Goal: Information Seeking & Learning: Learn about a topic

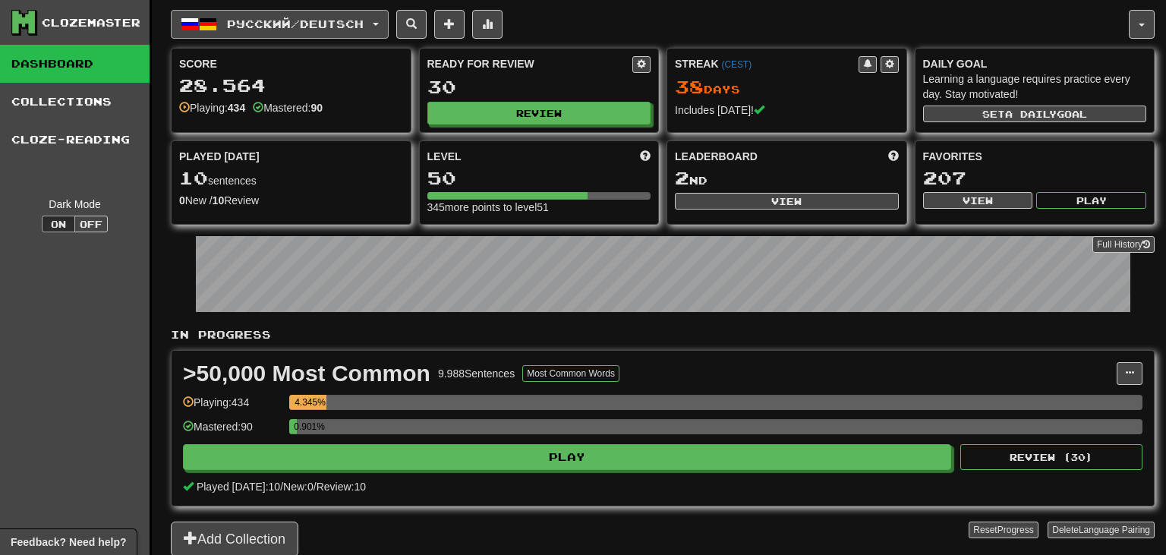
click at [340, 17] on button "Русский / Deutsch" at bounding box center [280, 24] width 218 height 29
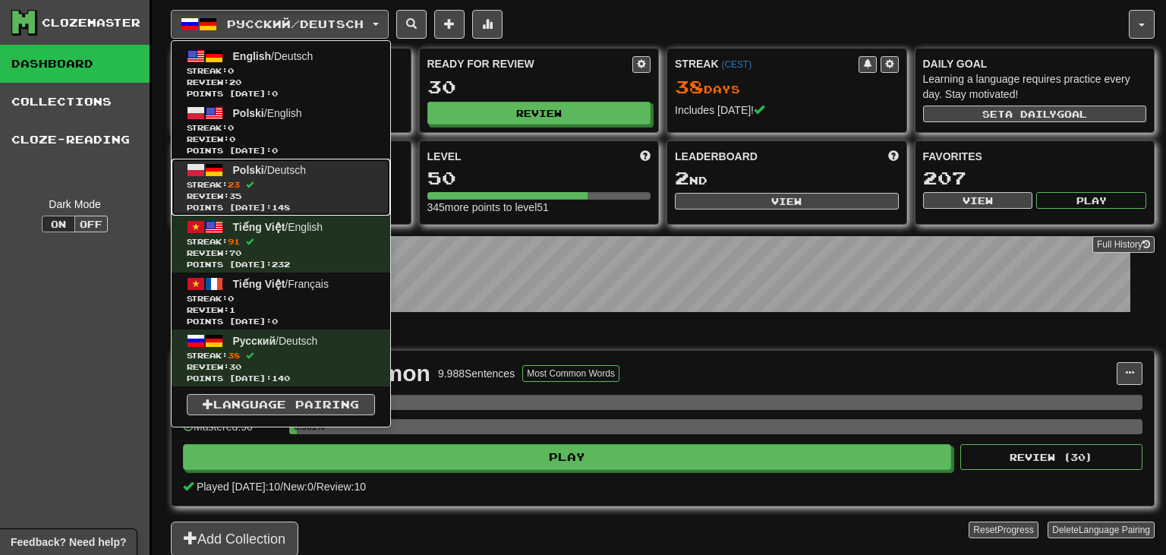
click at [275, 180] on span "Streak: 23" at bounding box center [281, 184] width 188 height 11
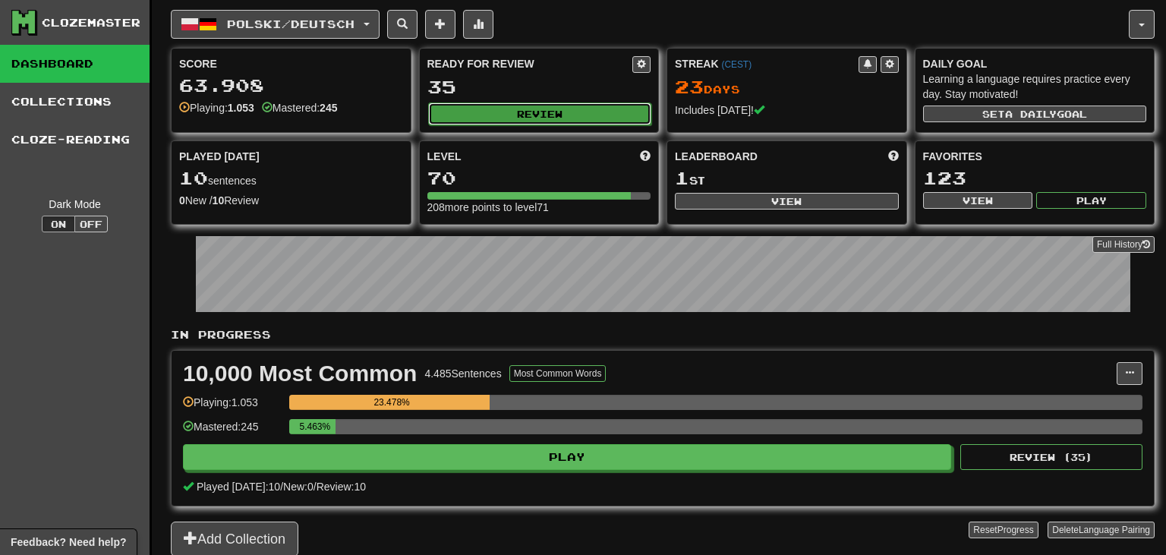
click at [498, 108] on button "Review" at bounding box center [540, 113] width 224 height 23
select select "**"
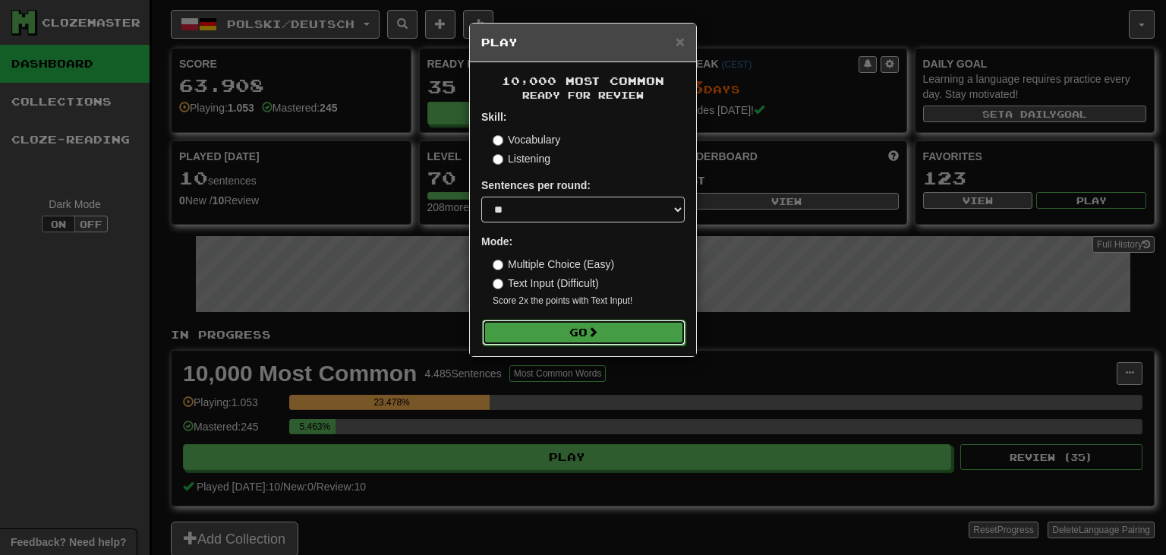
click at [541, 332] on button "Go" at bounding box center [583, 332] width 203 height 26
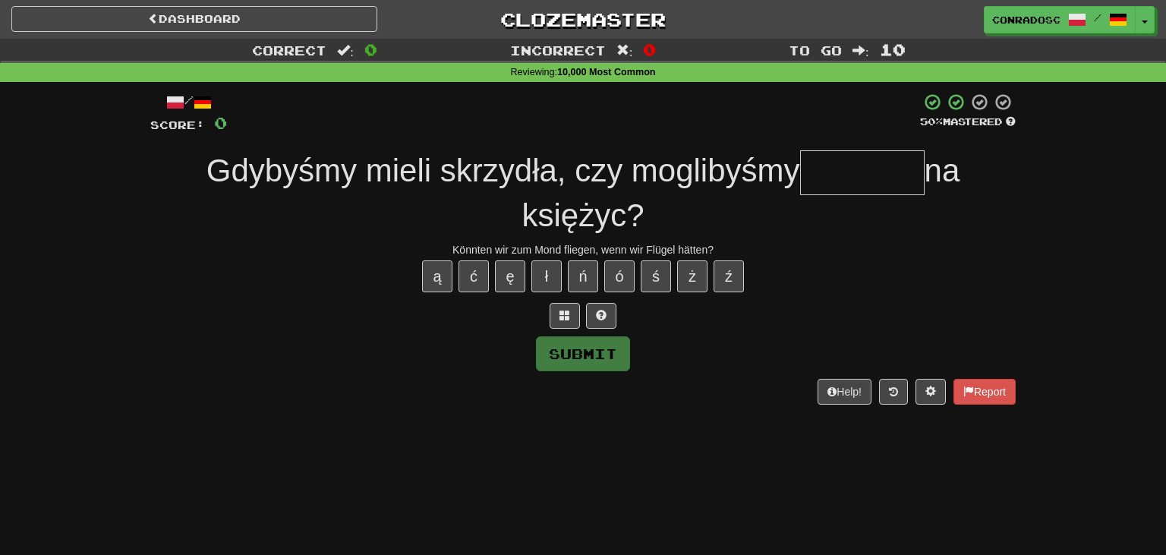
type input "*"
click at [572, 310] on button at bounding box center [564, 316] width 30 height 26
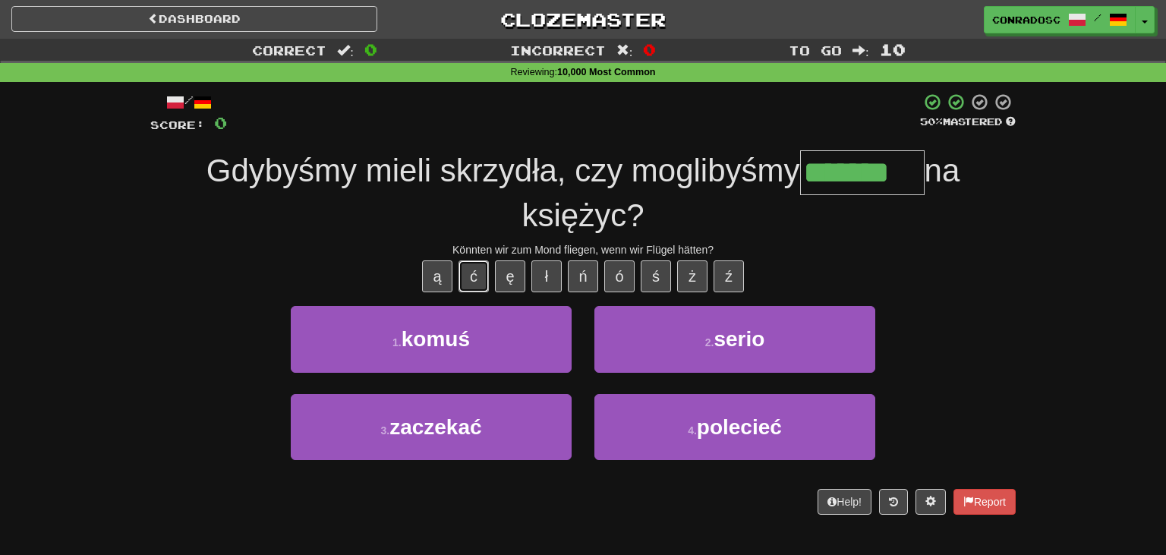
click at [471, 282] on button "ć" at bounding box center [473, 276] width 30 height 32
type input "********"
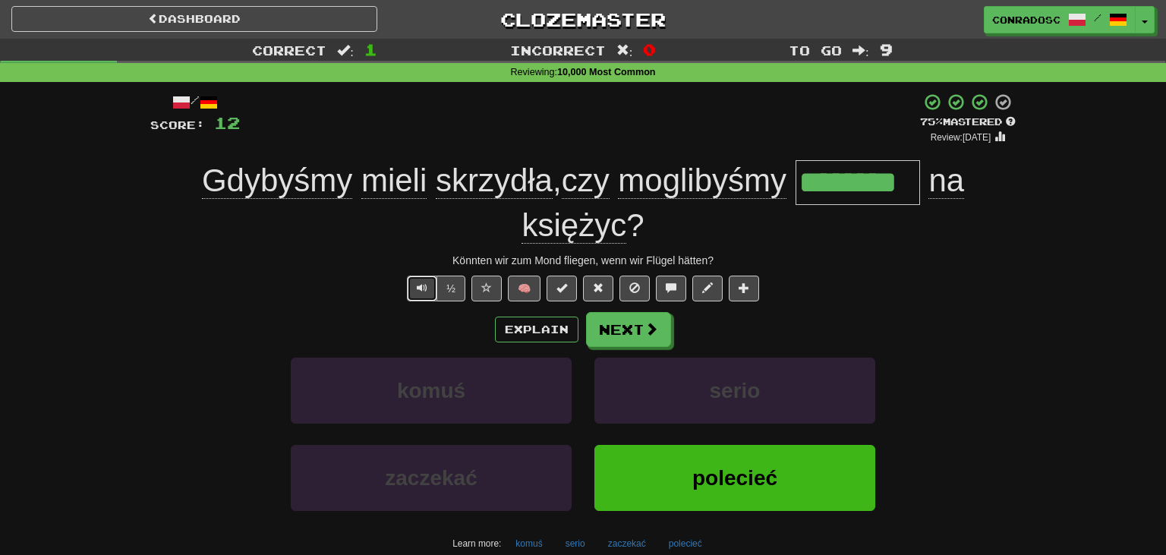
click at [423, 286] on span "Text-to-speech controls" at bounding box center [422, 287] width 11 height 11
click at [593, 287] on button at bounding box center [598, 288] width 30 height 26
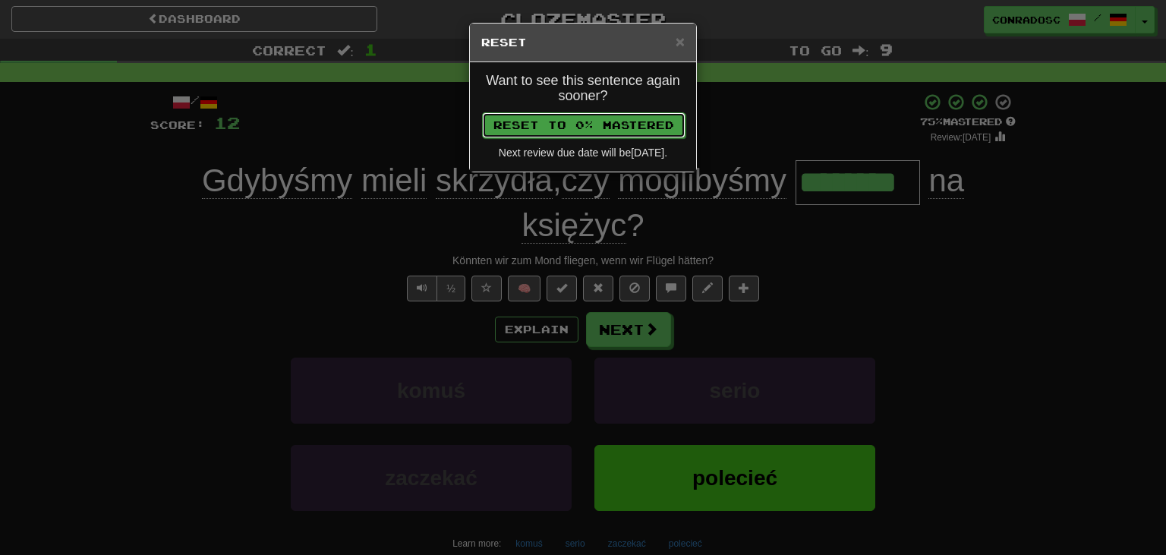
click at [578, 124] on button "Reset to 0% Mastered" at bounding box center [583, 125] width 203 height 26
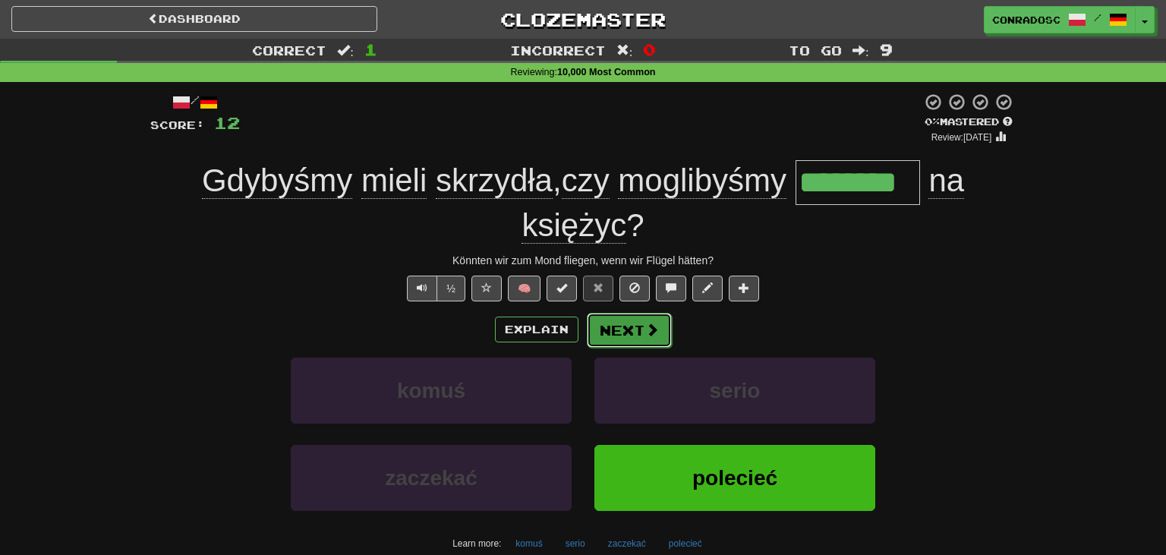
click at [627, 320] on button "Next" at bounding box center [629, 330] width 85 height 35
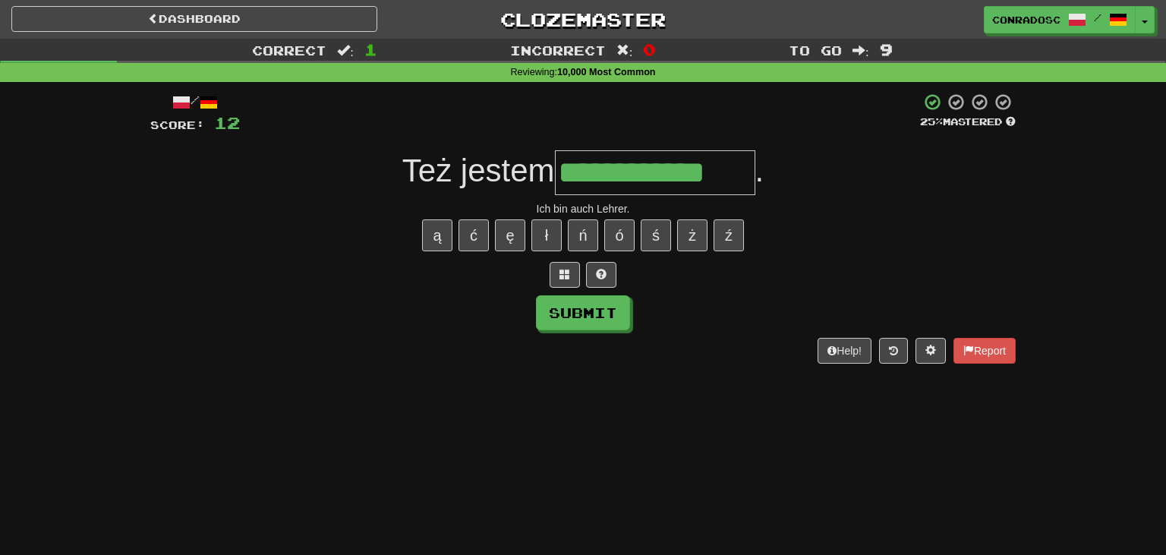
type input "**********"
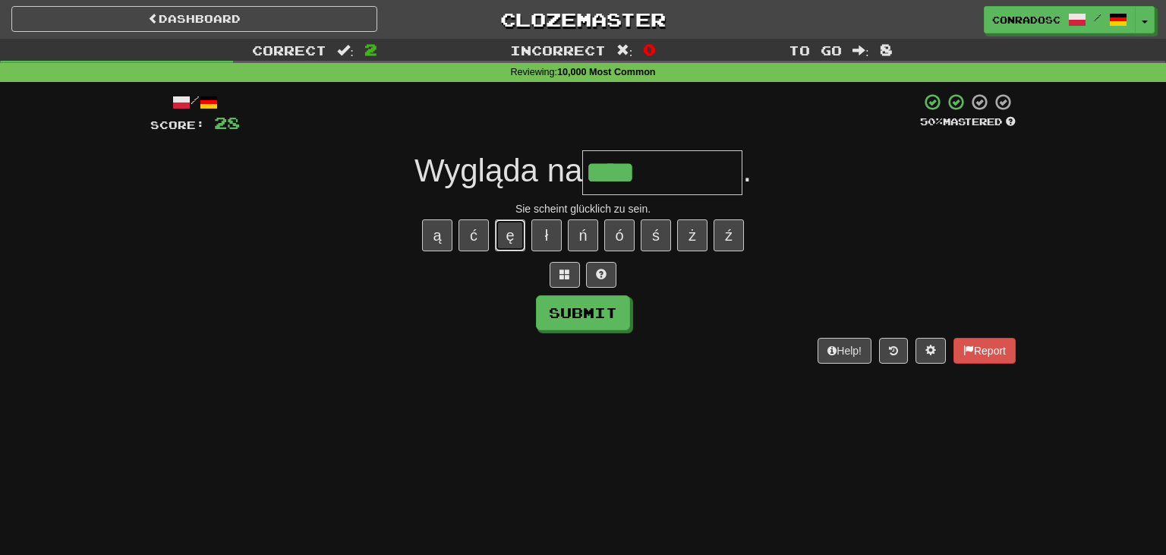
click at [511, 231] on button "ę" at bounding box center [510, 235] width 30 height 32
click at [655, 235] on button "ś" at bounding box center [655, 235] width 30 height 32
click at [513, 235] on button "ę" at bounding box center [510, 235] width 30 height 32
click at [448, 226] on button "ą" at bounding box center [437, 235] width 30 height 32
type input "**********"
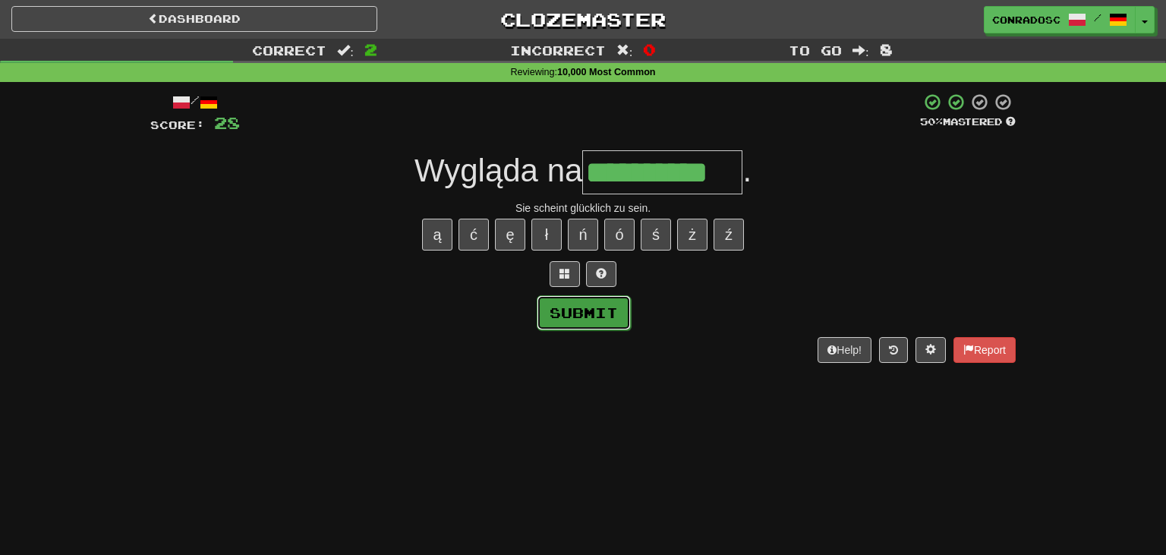
click at [565, 315] on button "Submit" at bounding box center [583, 312] width 94 height 35
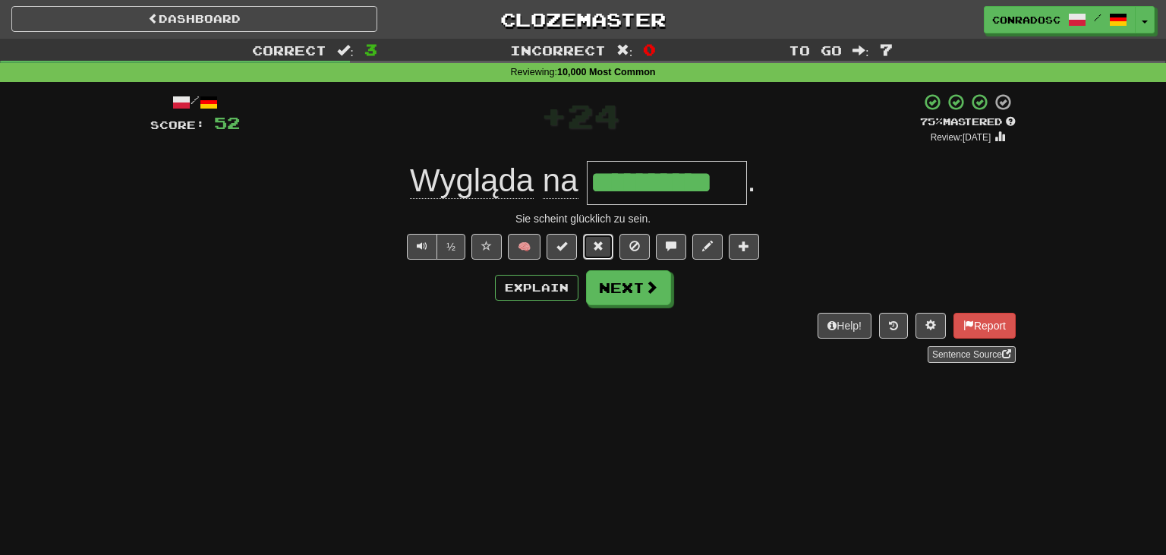
click at [606, 244] on button at bounding box center [598, 247] width 30 height 26
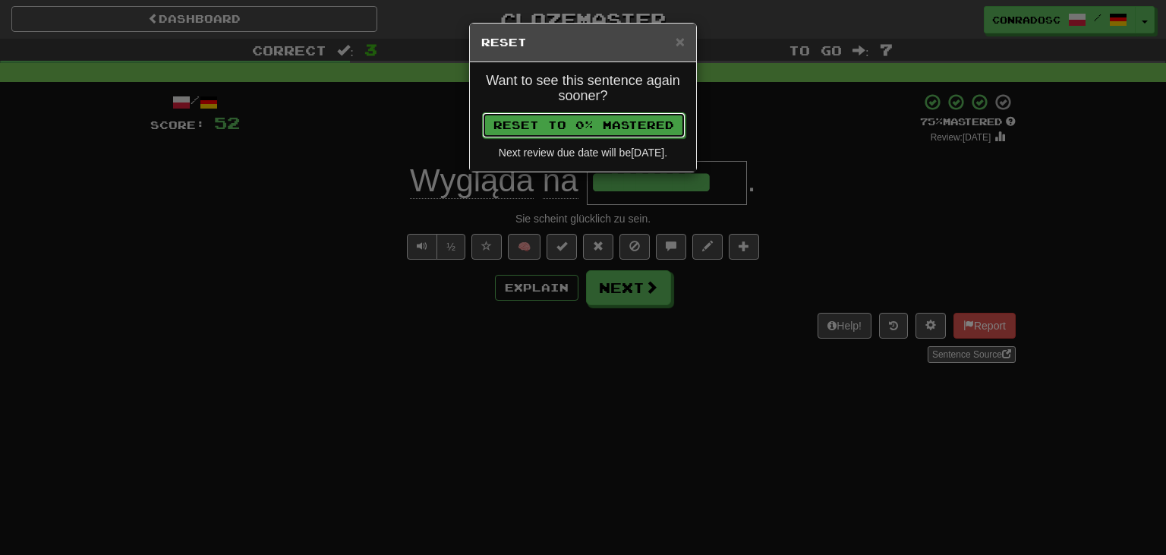
click at [581, 120] on button "Reset to 0% Mastered" at bounding box center [583, 125] width 203 height 26
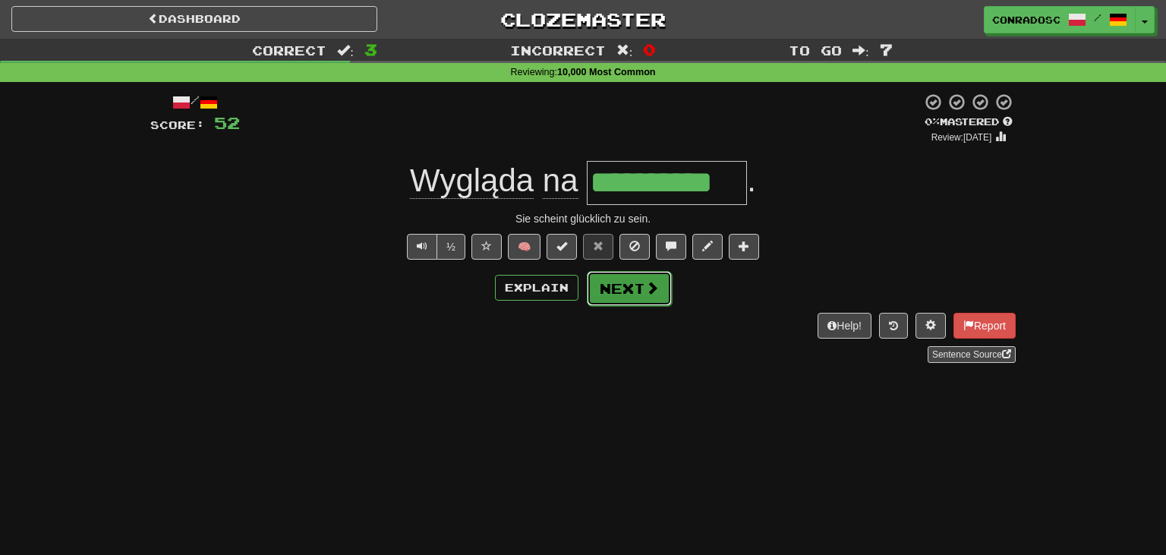
click at [627, 278] on button "Next" at bounding box center [629, 288] width 85 height 35
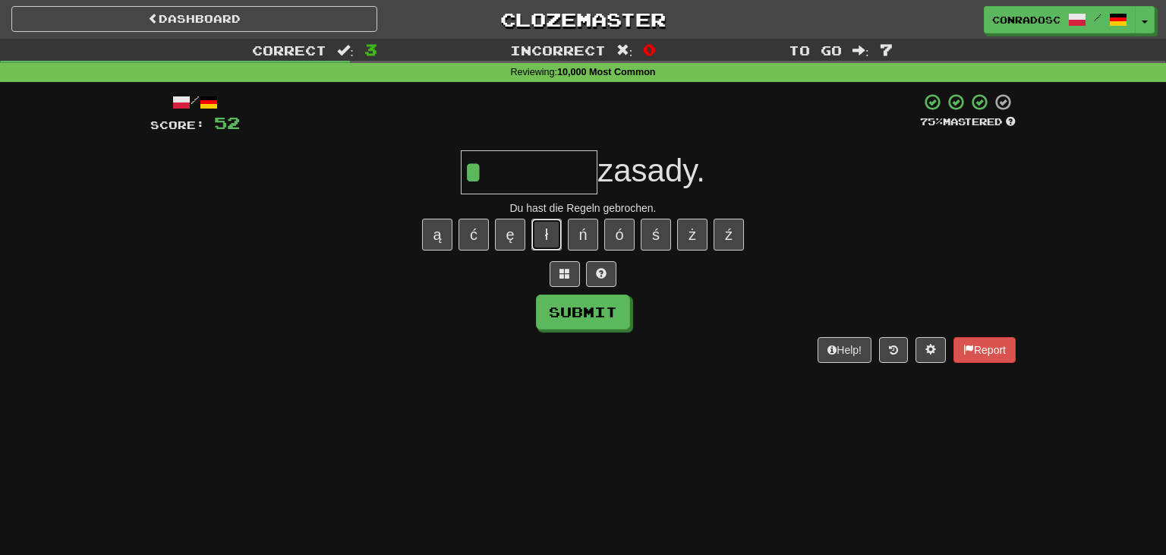
click at [539, 236] on button "ł" at bounding box center [546, 235] width 30 height 32
click at [543, 228] on button "ł" at bounding box center [546, 235] width 30 height 32
click at [651, 247] on button "ś" at bounding box center [655, 235] width 30 height 32
type input "********"
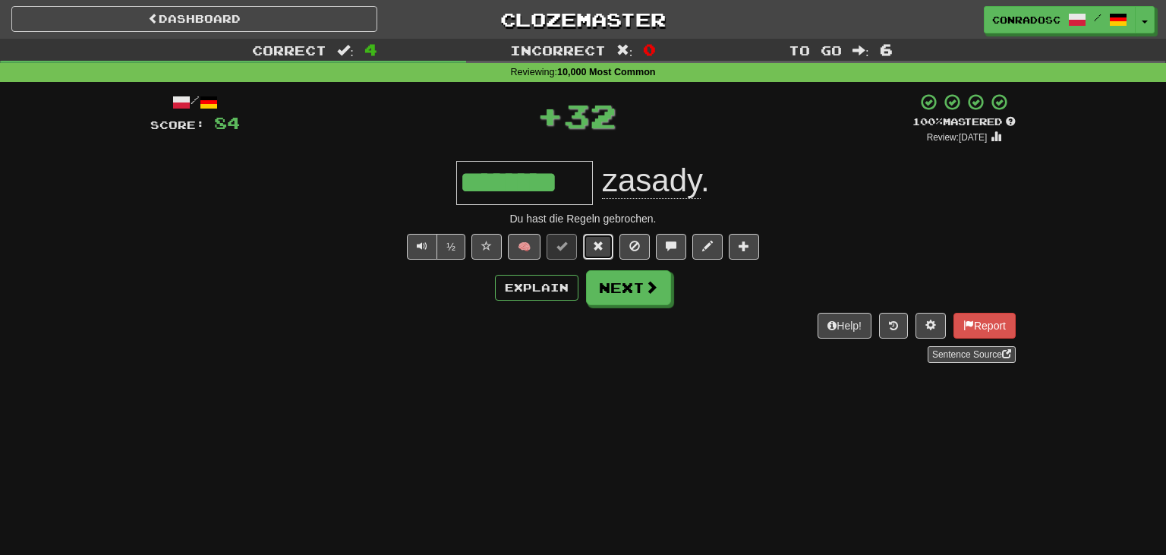
click at [601, 247] on span at bounding box center [598, 246] width 11 height 11
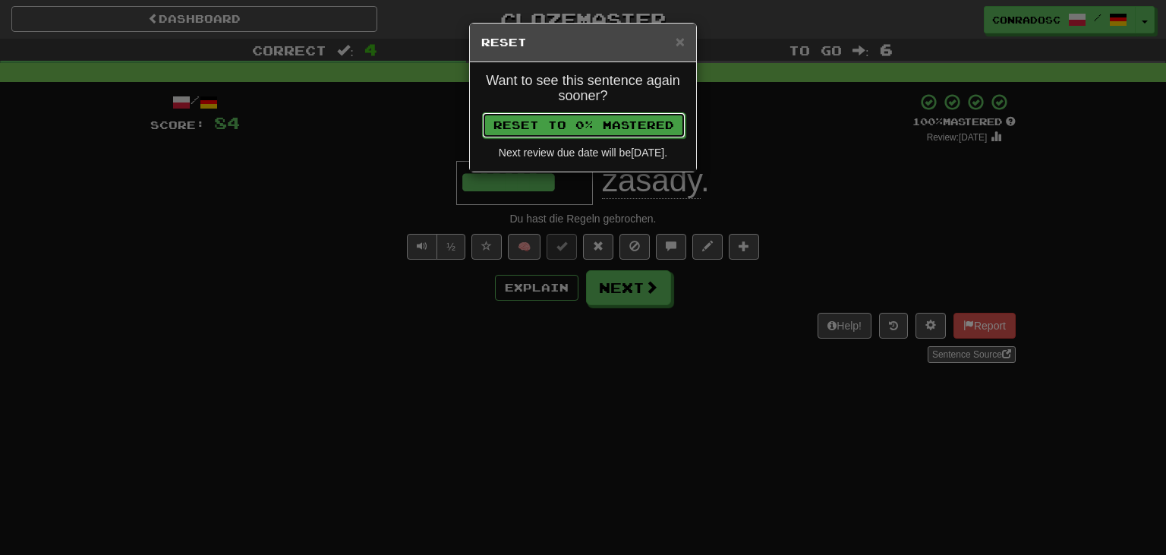
click at [567, 134] on button "Reset to 0% Mastered" at bounding box center [583, 125] width 203 height 26
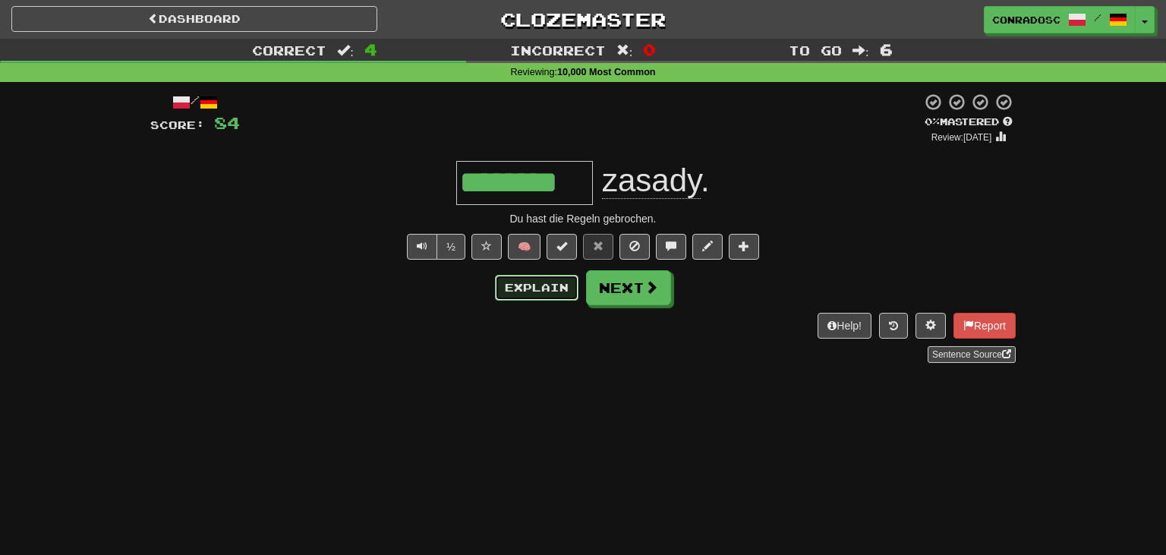
click at [560, 285] on button "Explain" at bounding box center [536, 288] width 83 height 26
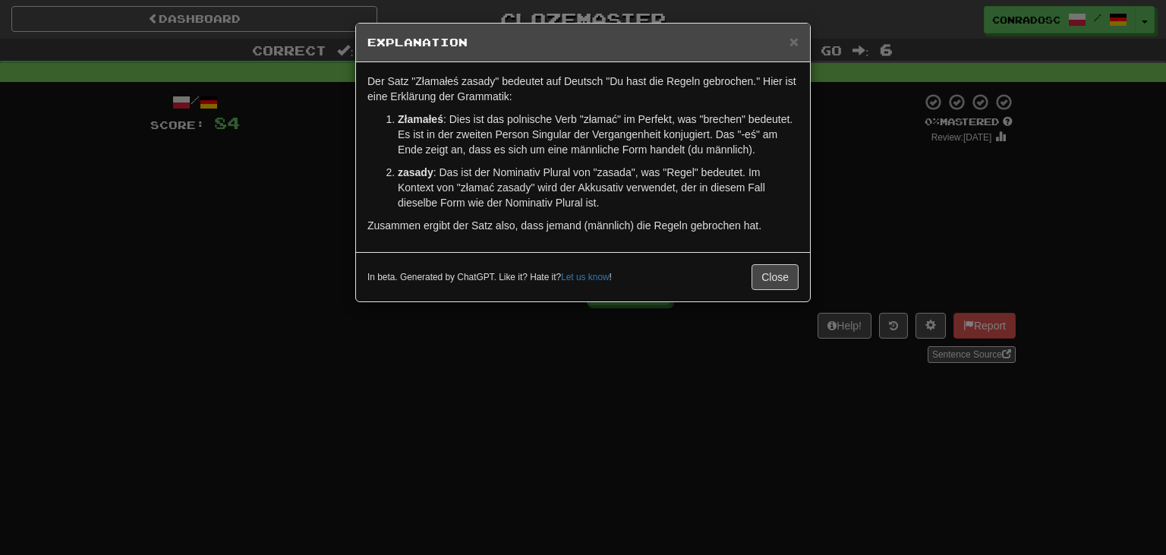
click at [457, 399] on div "× Explanation Der Satz "Złamałeś zasady" bedeutet auf Deutsch "Du hast die Rege…" at bounding box center [583, 277] width 1166 height 555
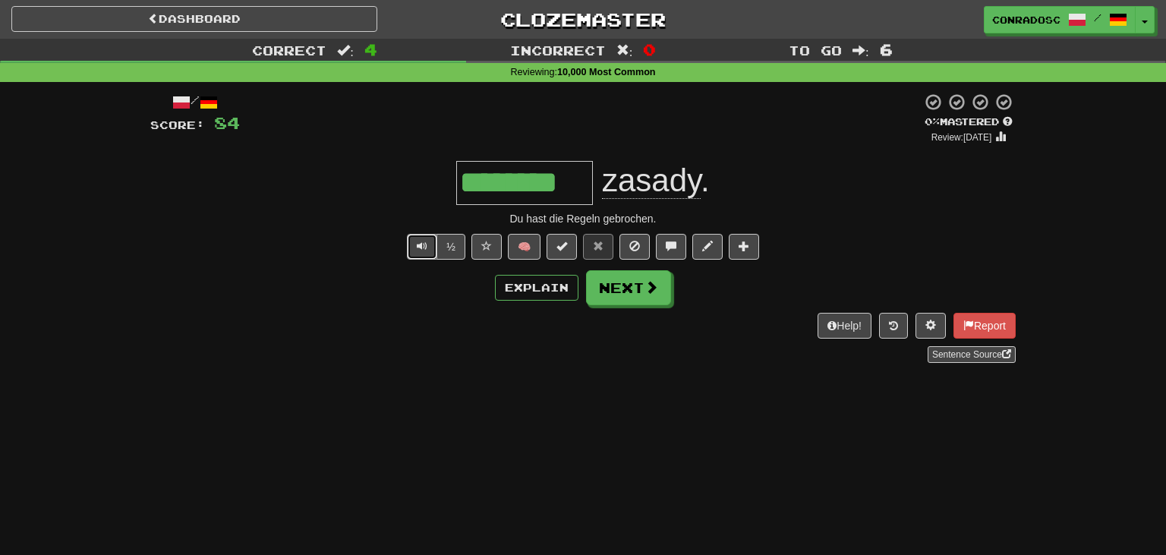
click at [419, 247] on span "Text-to-speech controls" at bounding box center [422, 246] width 11 height 11
click at [638, 288] on button "Next" at bounding box center [629, 288] width 85 height 35
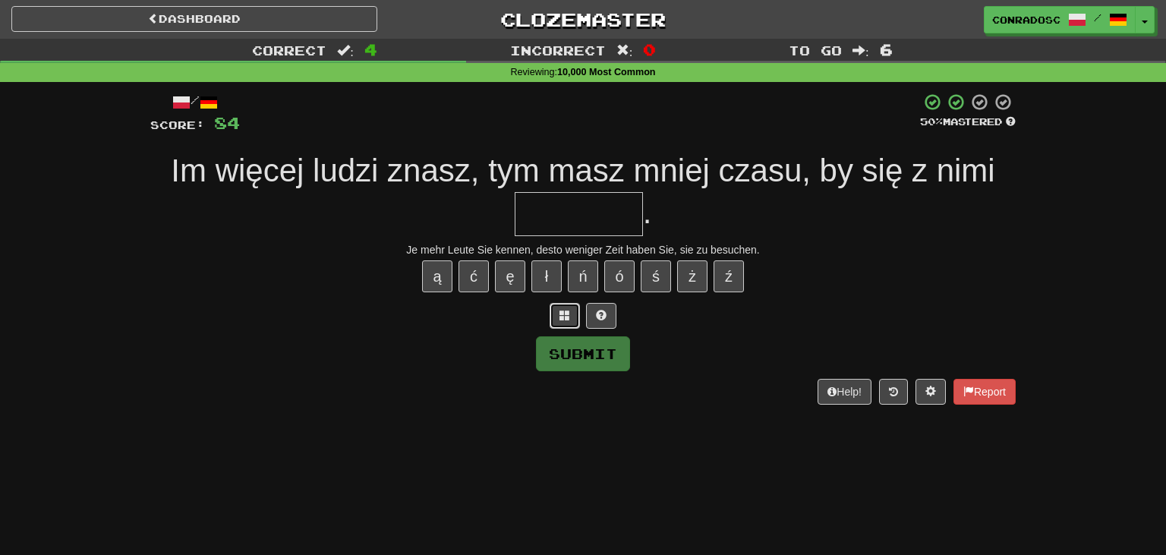
click at [556, 314] on button at bounding box center [564, 316] width 30 height 26
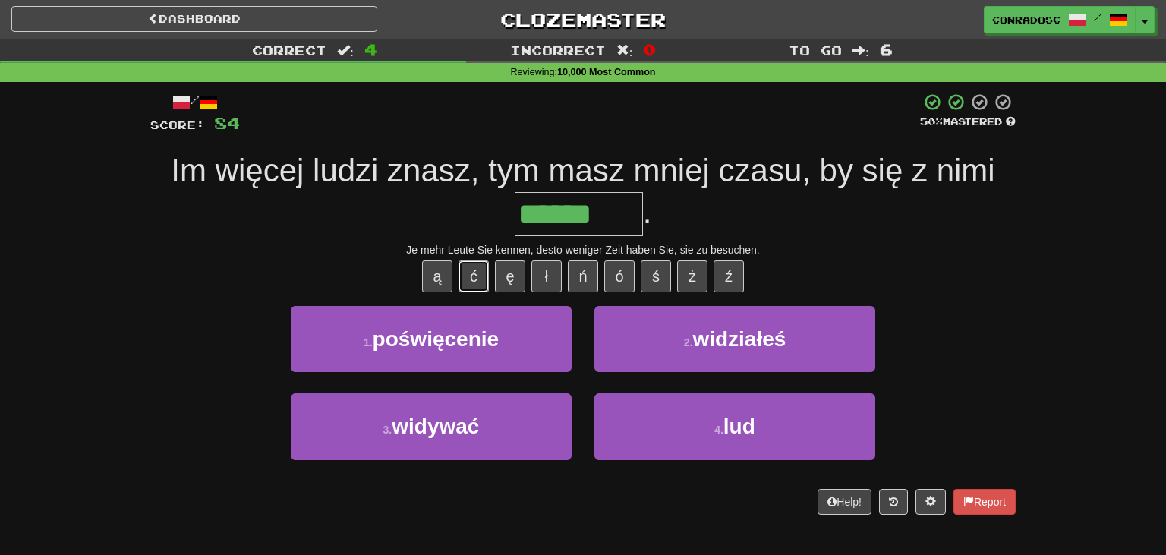
click at [479, 281] on button "ć" at bounding box center [473, 276] width 30 height 32
type input "*******"
click at [402, 256] on div "Je mehr Leute Sie kennen, desto weniger Zeit haben Sie, sie zu besuchen." at bounding box center [582, 249] width 865 height 15
click at [804, 267] on div "ą ć ę ł ń ó ś ż ź" at bounding box center [582, 276] width 865 height 38
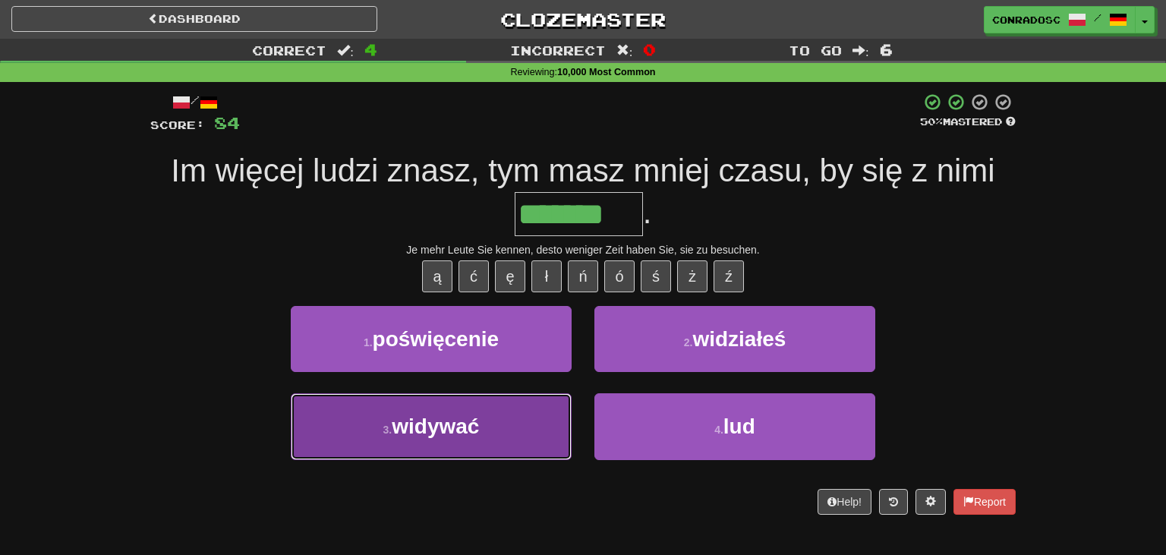
click at [507, 425] on button "3 . widywać" at bounding box center [431, 426] width 281 height 66
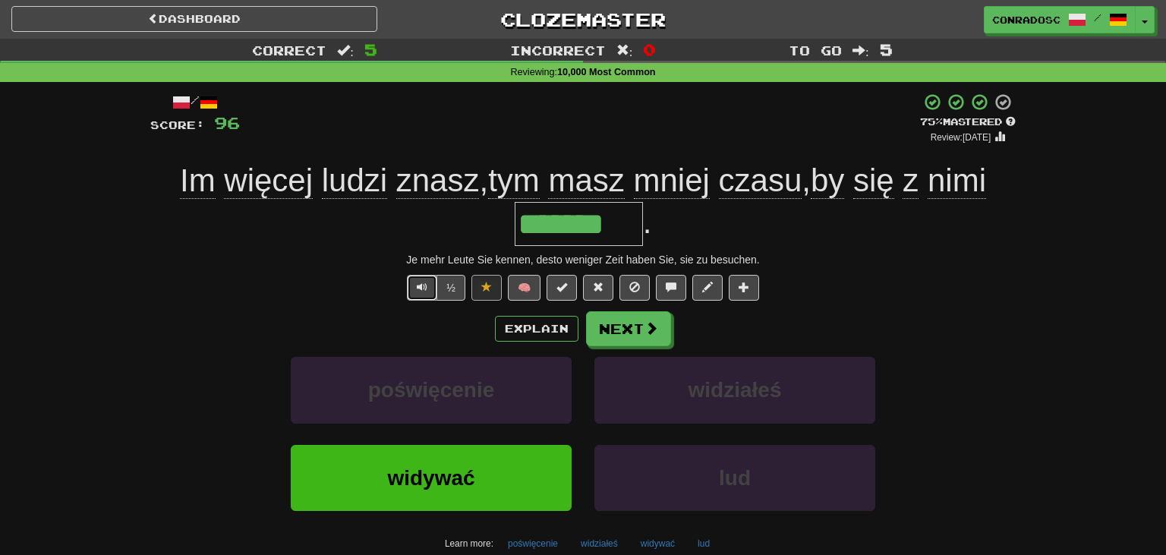
click at [411, 293] on button "Text-to-speech controls" at bounding box center [422, 288] width 30 height 26
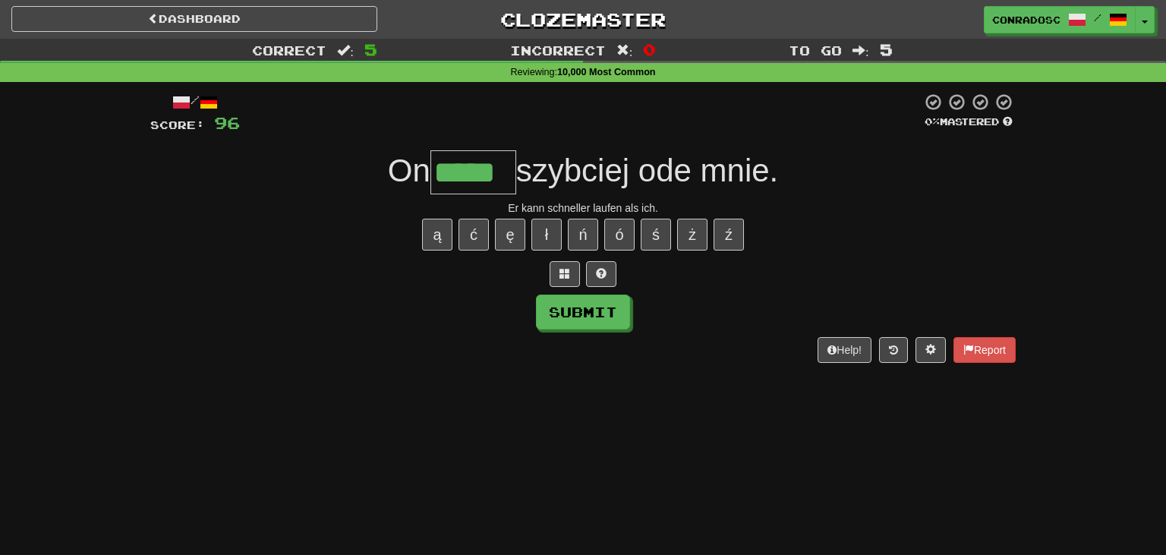
type input "*****"
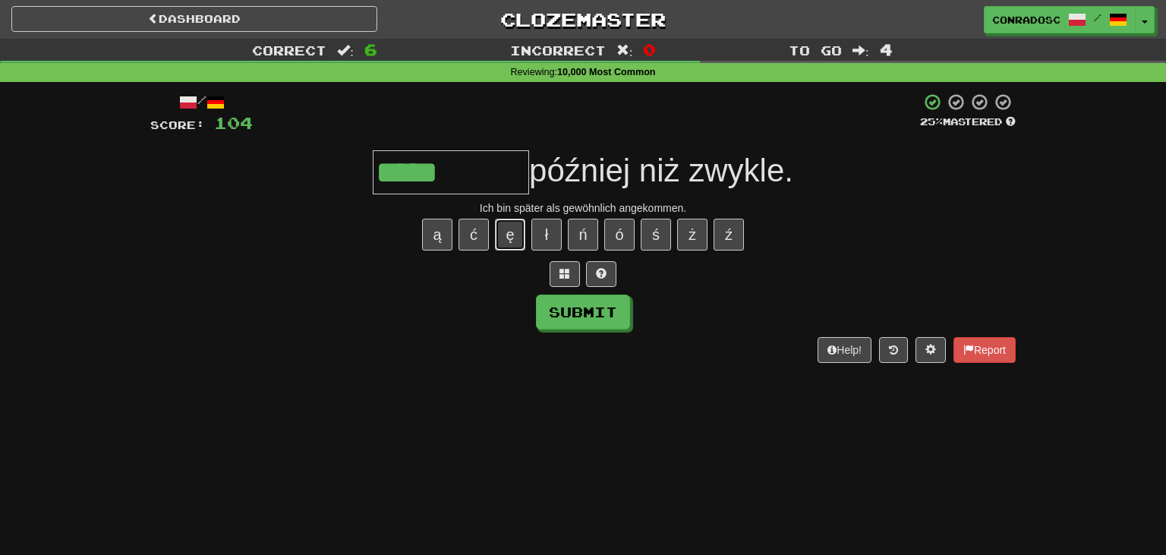
click at [519, 231] on button "ę" at bounding box center [510, 235] width 30 height 32
click at [553, 226] on button "ł" at bounding box center [546, 235] width 30 height 32
type input "*********"
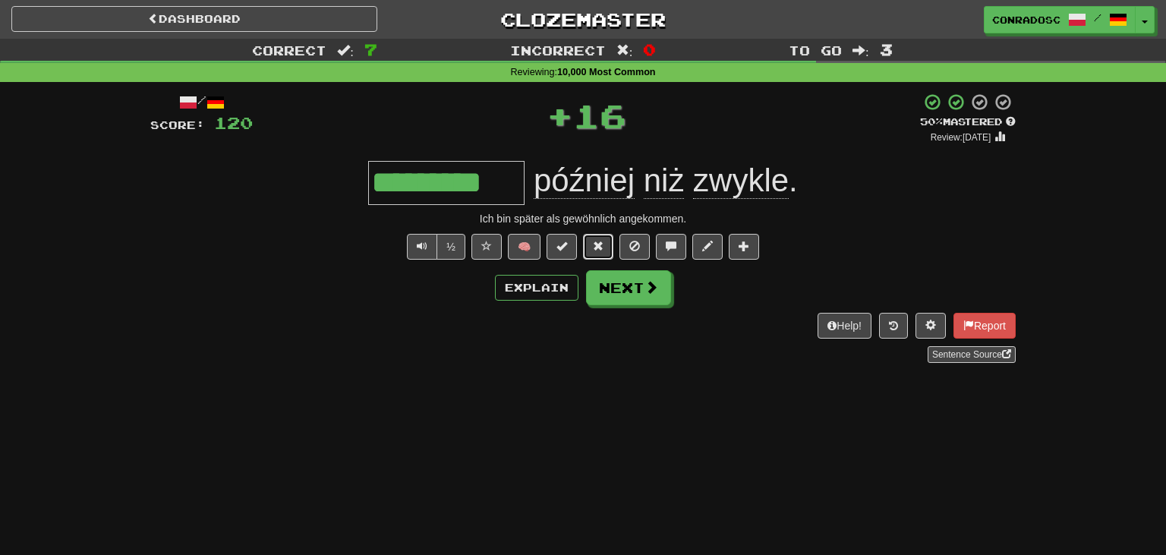
click at [592, 239] on button at bounding box center [598, 247] width 30 height 26
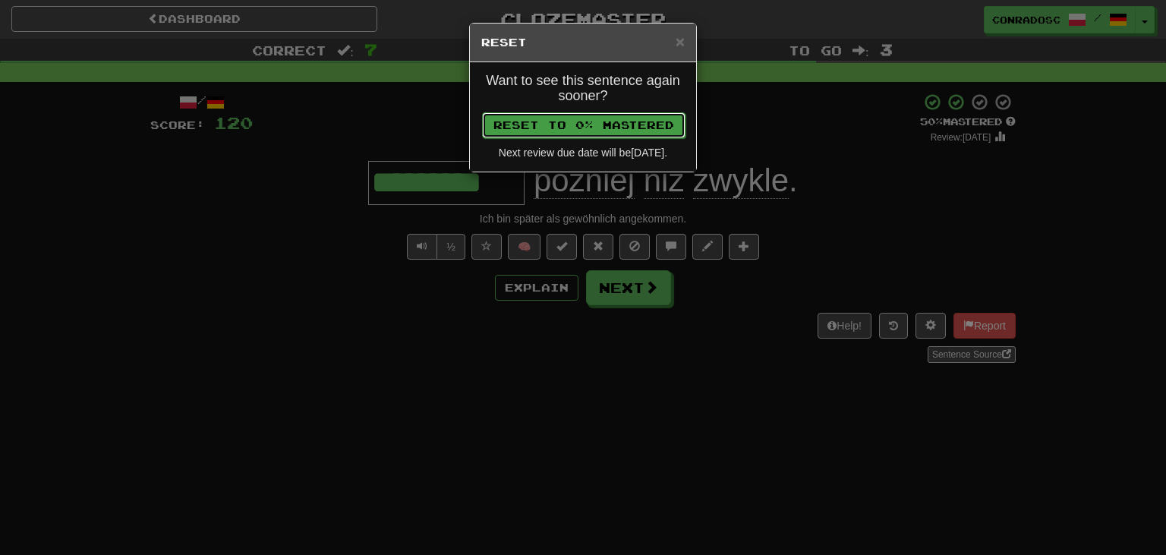
click at [569, 126] on button "Reset to 0% Mastered" at bounding box center [583, 125] width 203 height 26
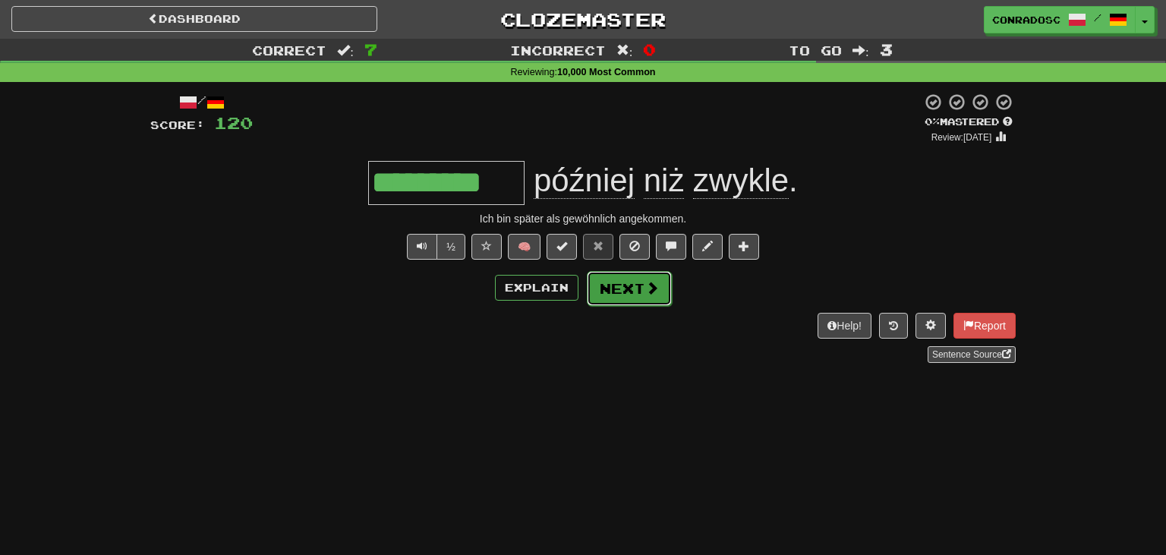
click at [615, 285] on button "Next" at bounding box center [629, 288] width 85 height 35
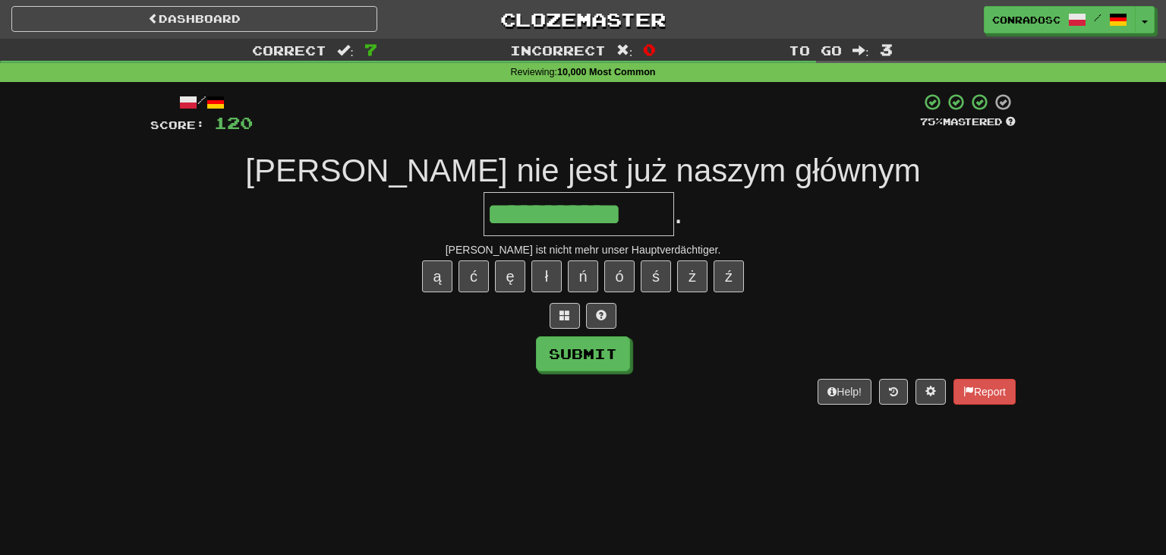
type input "**********"
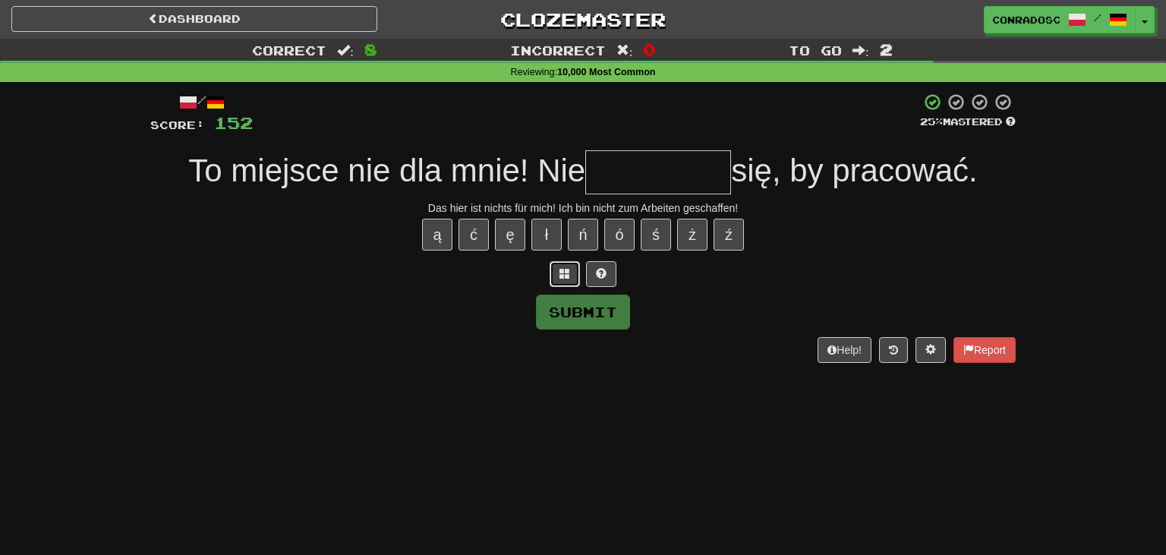
click at [557, 272] on button at bounding box center [564, 274] width 30 height 26
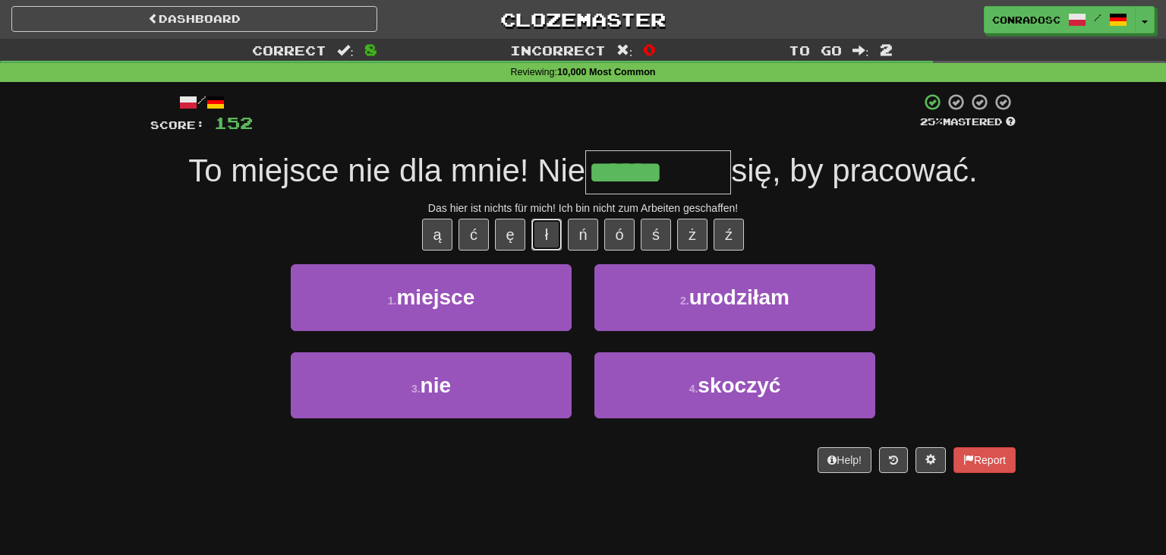
click at [547, 239] on button "ł" at bounding box center [546, 235] width 30 height 32
type input "*********"
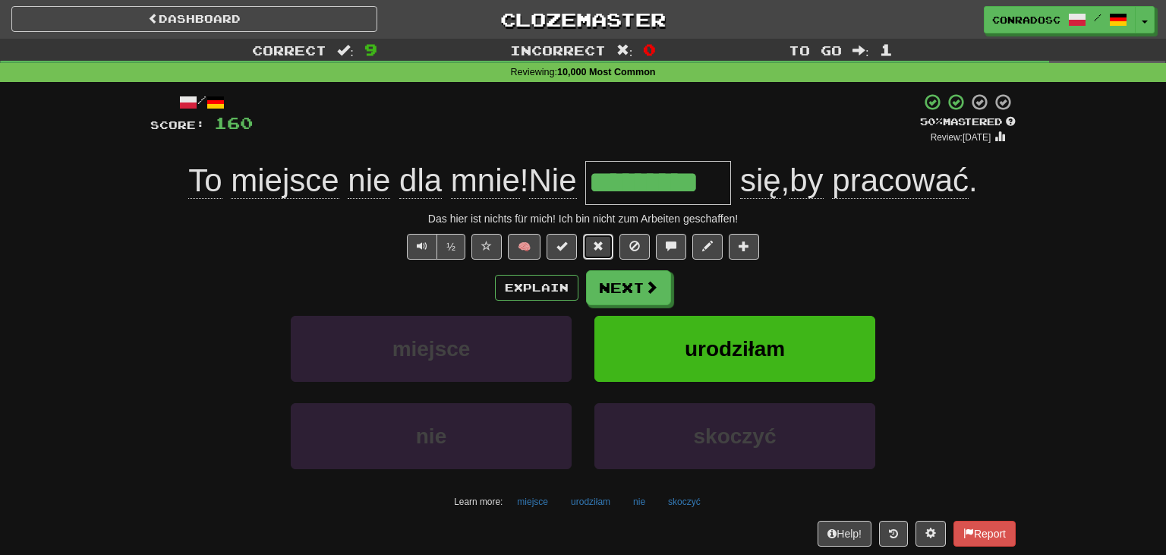
click at [596, 242] on span at bounding box center [598, 246] width 11 height 11
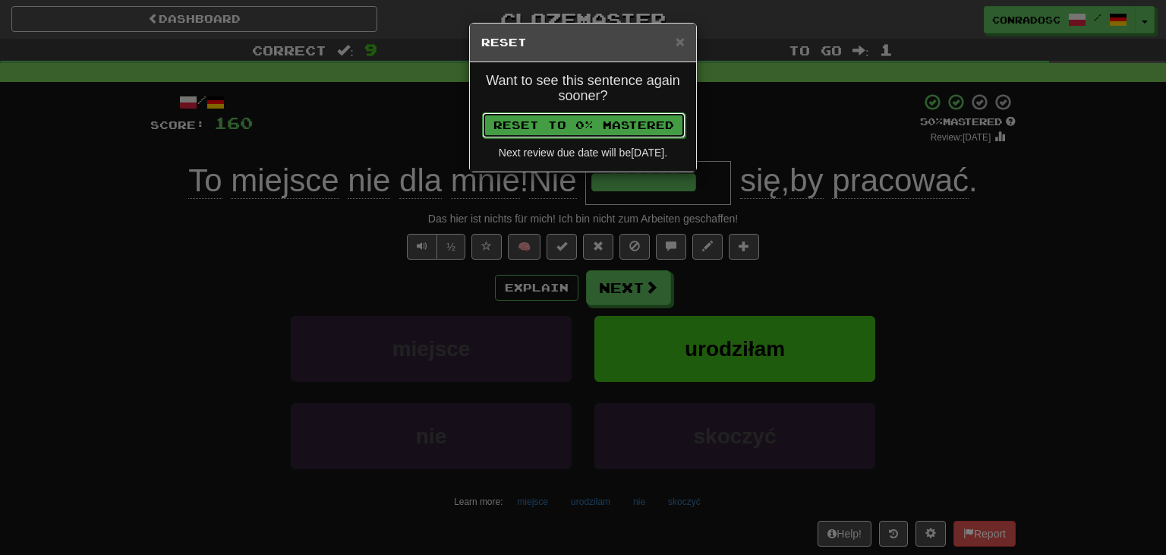
click at [605, 134] on button "Reset to 0% Mastered" at bounding box center [583, 125] width 203 height 26
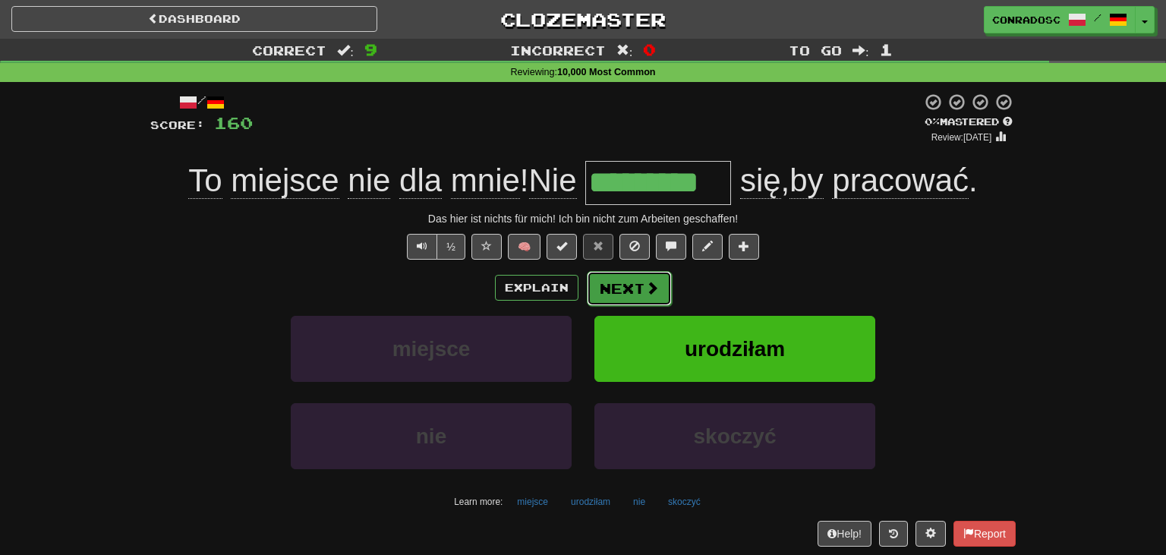
click at [612, 287] on button "Next" at bounding box center [629, 288] width 85 height 35
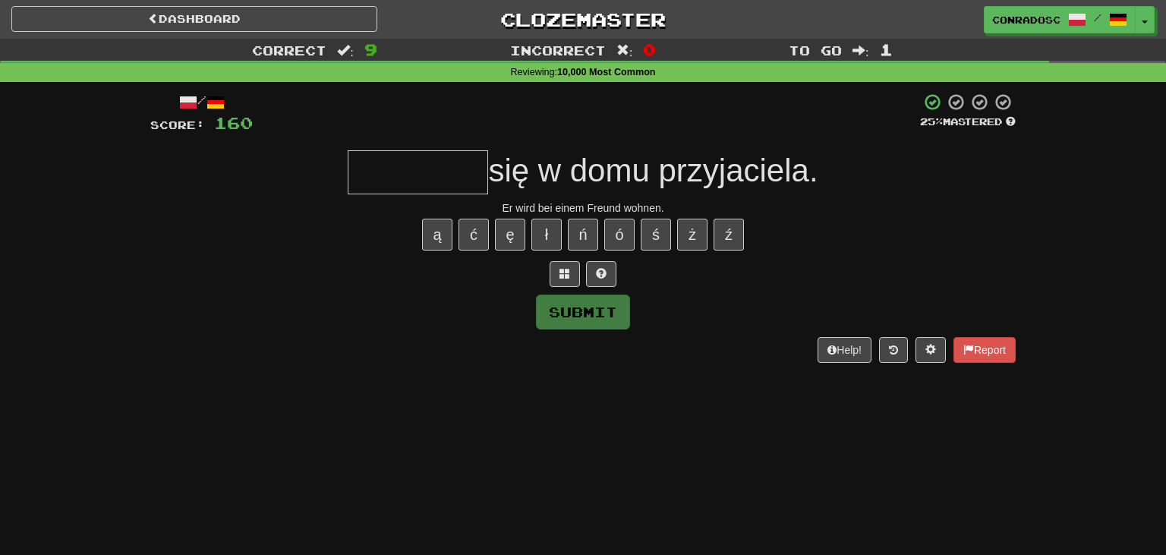
type input "*"
click at [557, 265] on button at bounding box center [564, 274] width 30 height 26
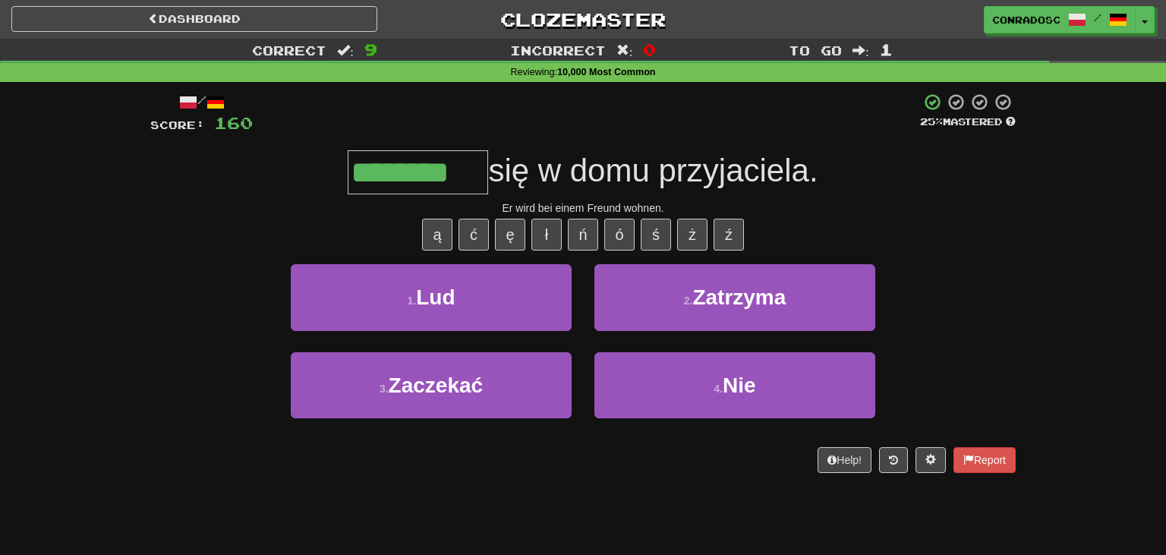
type input "********"
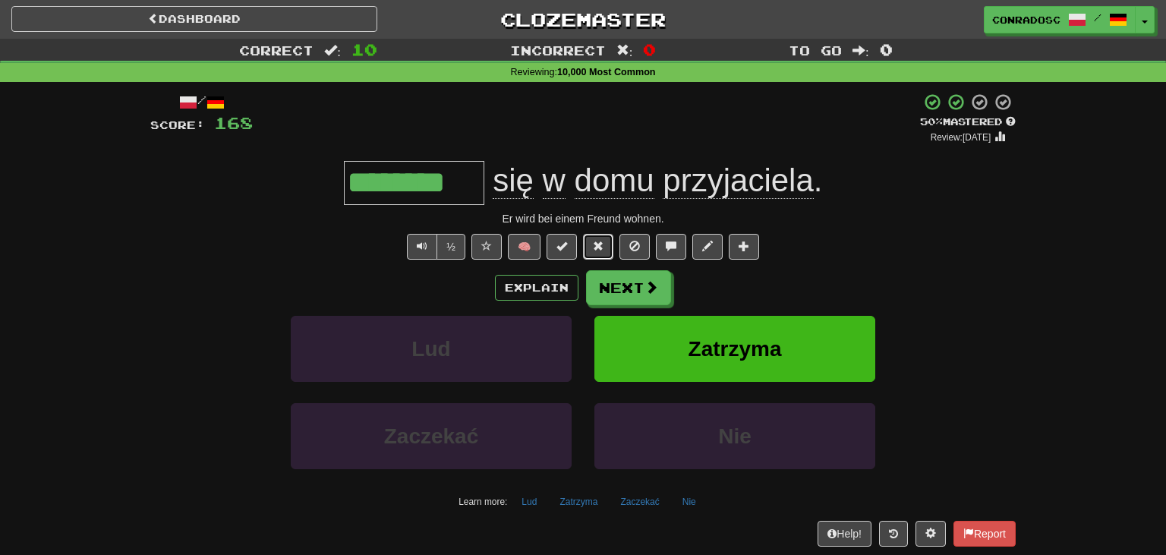
click at [596, 247] on span at bounding box center [598, 246] width 11 height 11
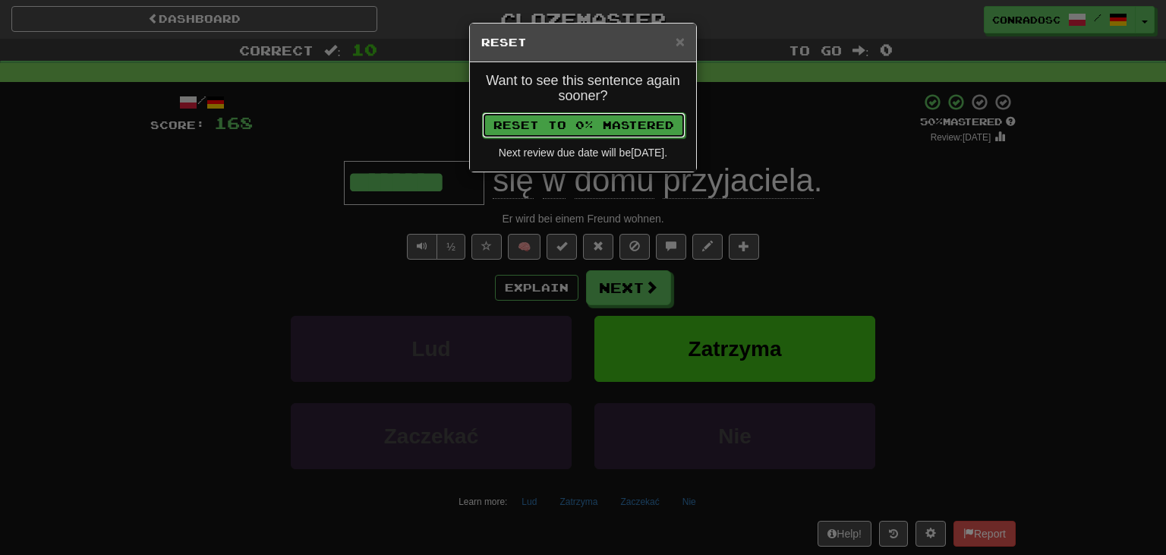
click at [600, 135] on button "Reset to 0% Mastered" at bounding box center [583, 125] width 203 height 26
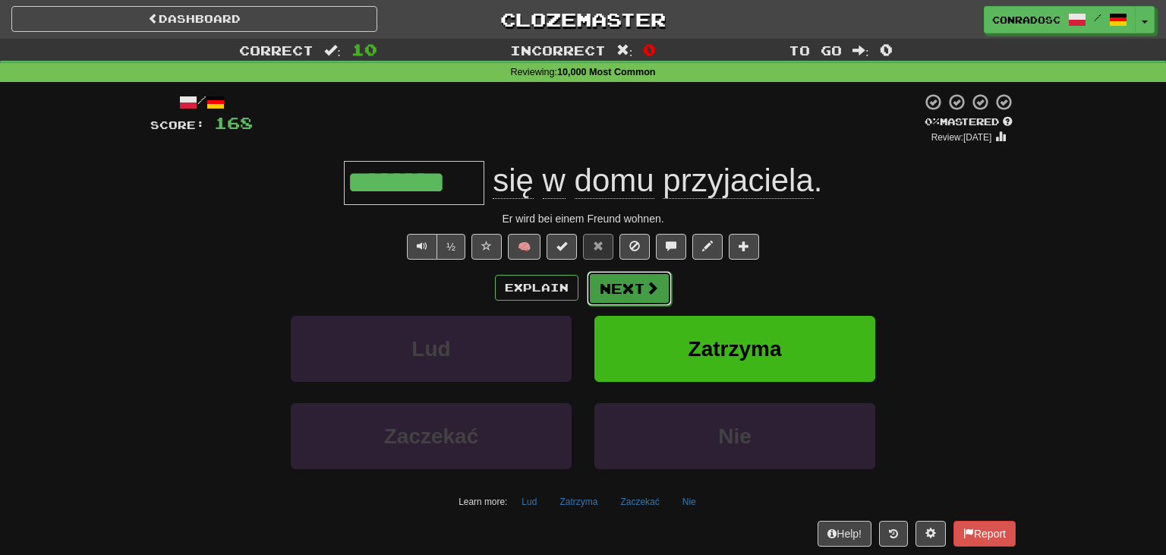
click at [622, 279] on button "Next" at bounding box center [629, 288] width 85 height 35
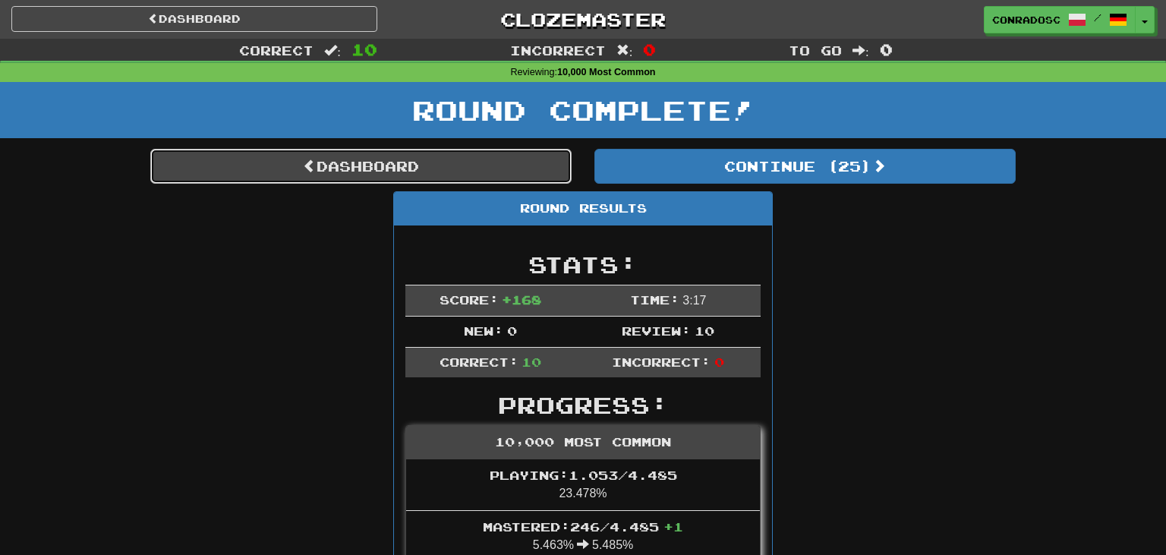
click at [423, 168] on link "Dashboard" at bounding box center [360, 166] width 421 height 35
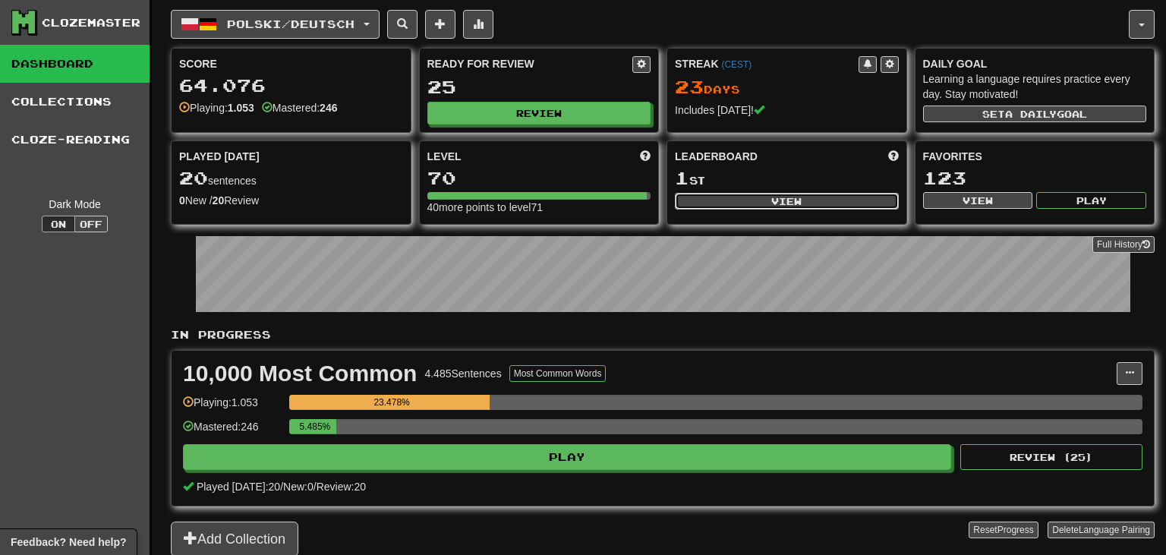
click at [745, 196] on button "View" at bounding box center [787, 201] width 224 height 17
select select "**********"
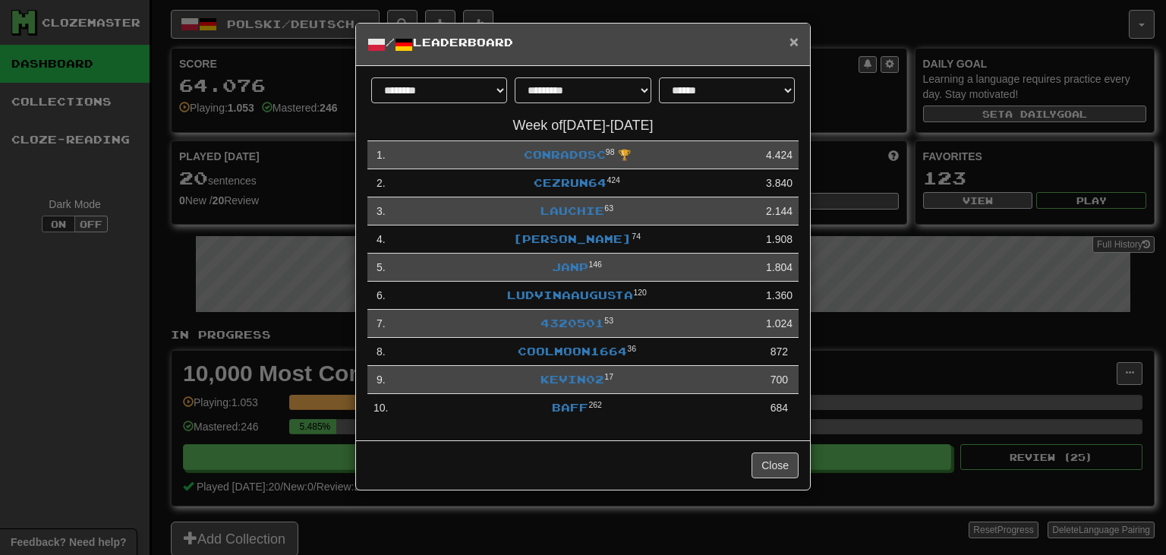
click at [795, 38] on span "×" at bounding box center [793, 41] width 9 height 17
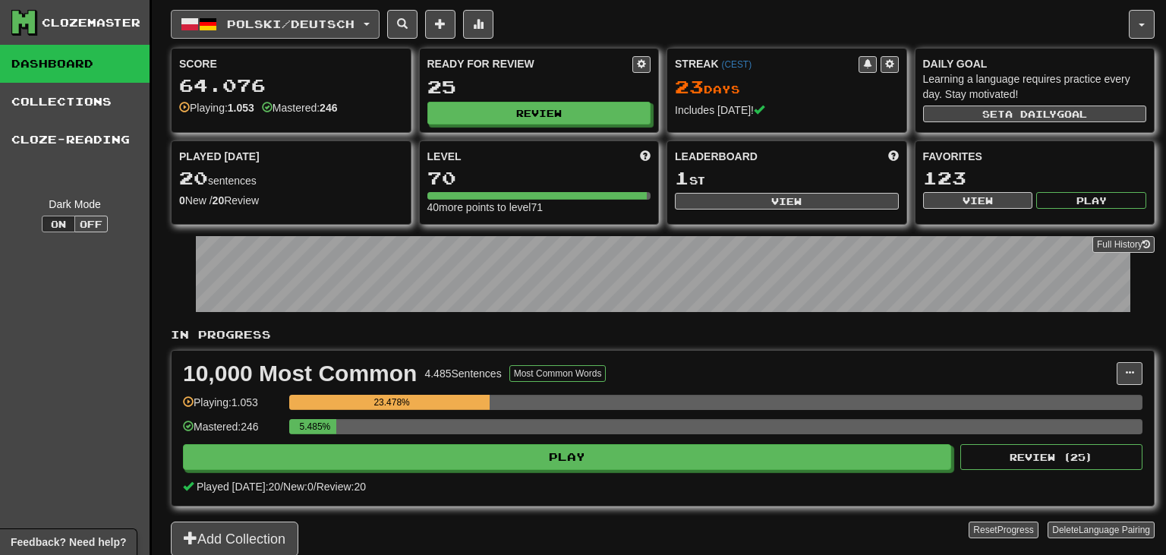
click at [345, 26] on span "Polski / Deutsch" at bounding box center [290, 23] width 127 height 13
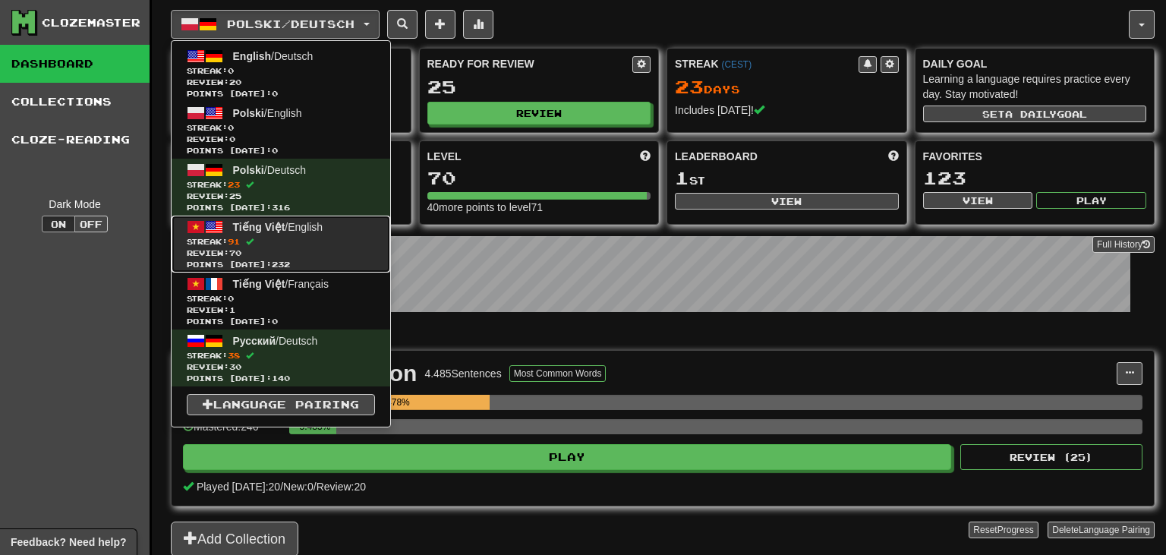
click at [302, 244] on span "Streak: 91" at bounding box center [281, 241] width 188 height 11
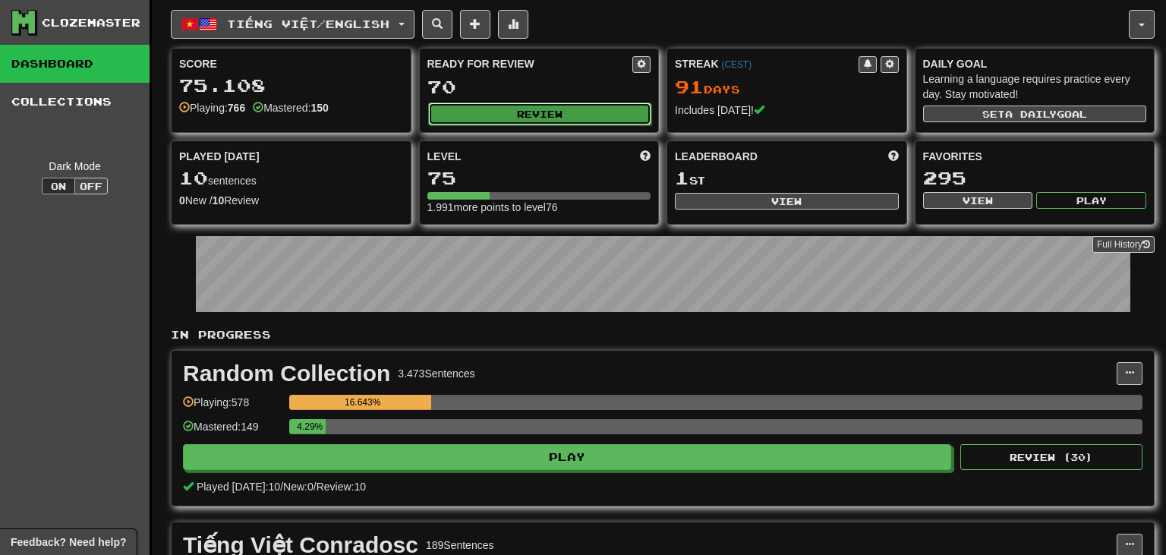
click at [524, 108] on button "Review" at bounding box center [540, 113] width 224 height 23
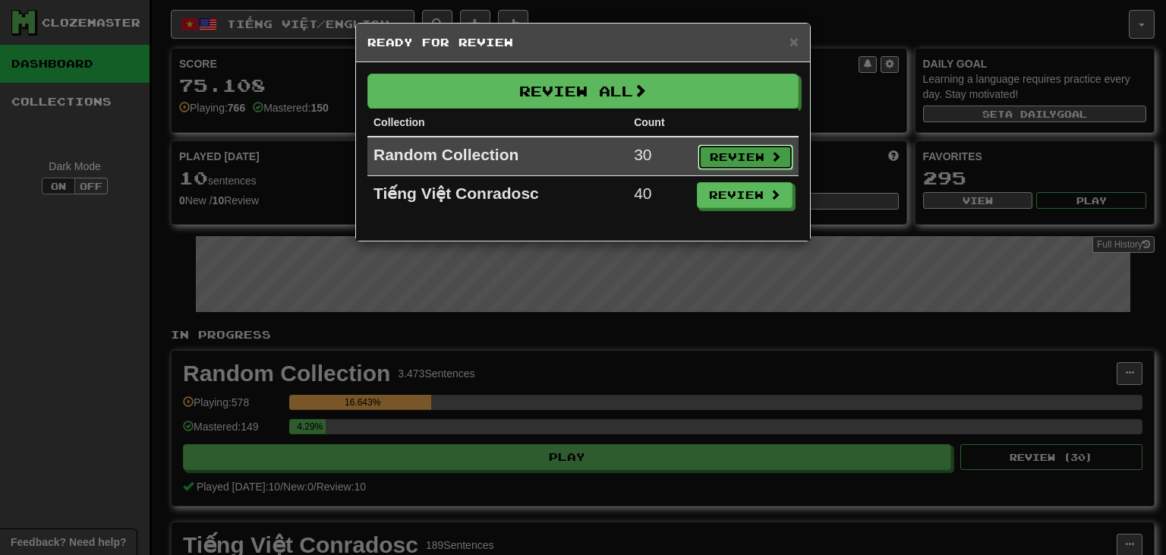
click at [726, 157] on button "Review" at bounding box center [745, 157] width 96 height 26
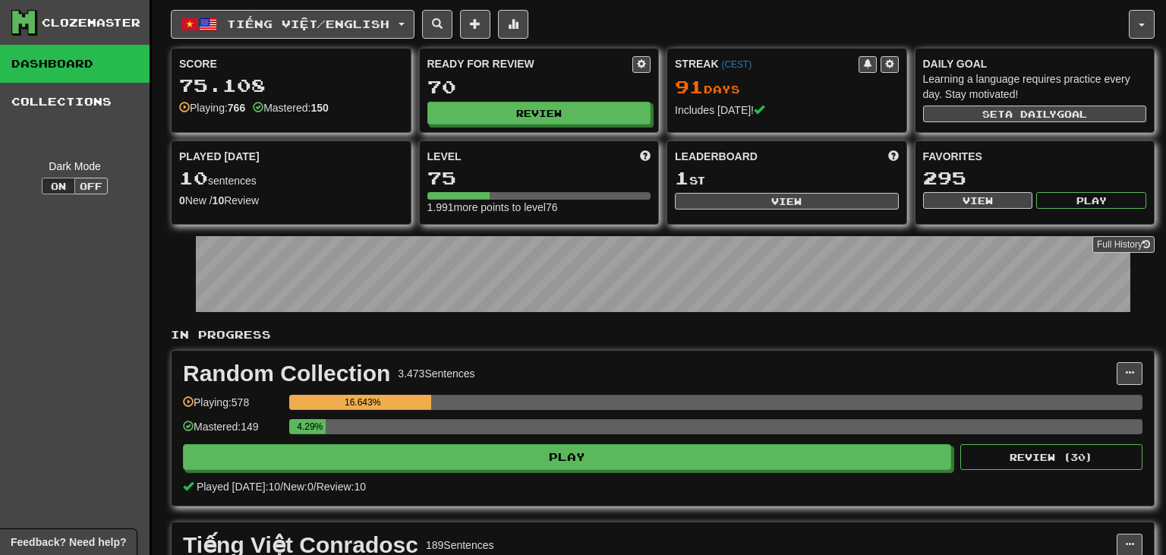
select select "**"
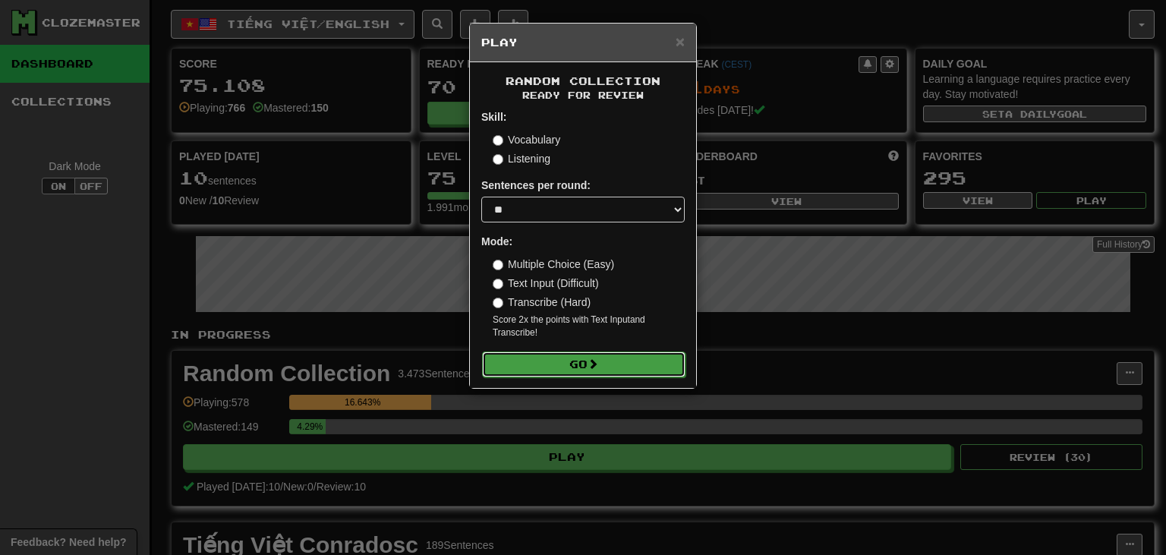
click at [558, 366] on button "Go" at bounding box center [583, 364] width 203 height 26
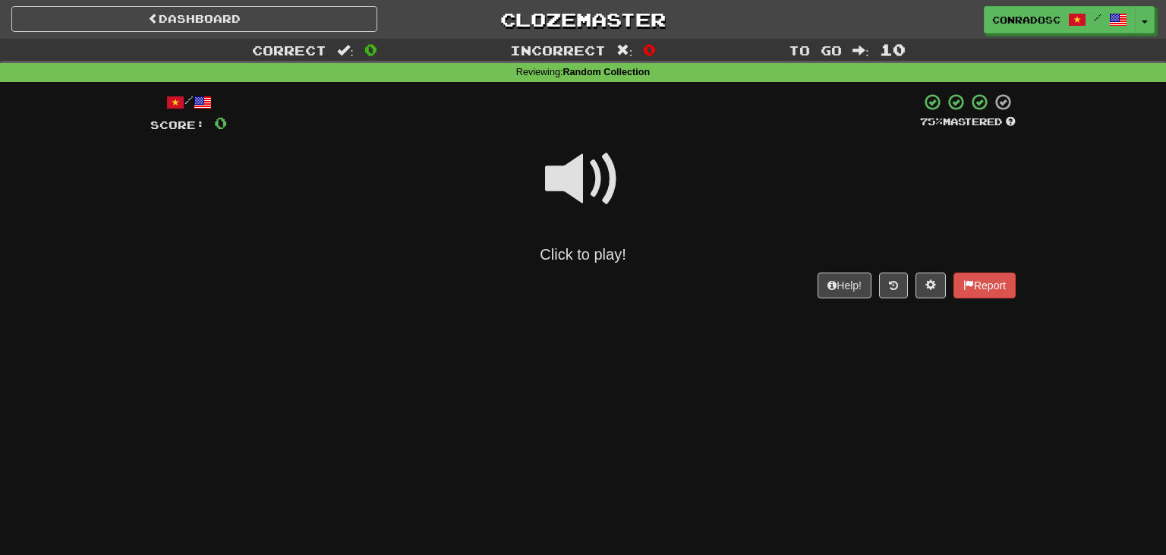
click at [584, 145] on span at bounding box center [583, 179] width 76 height 76
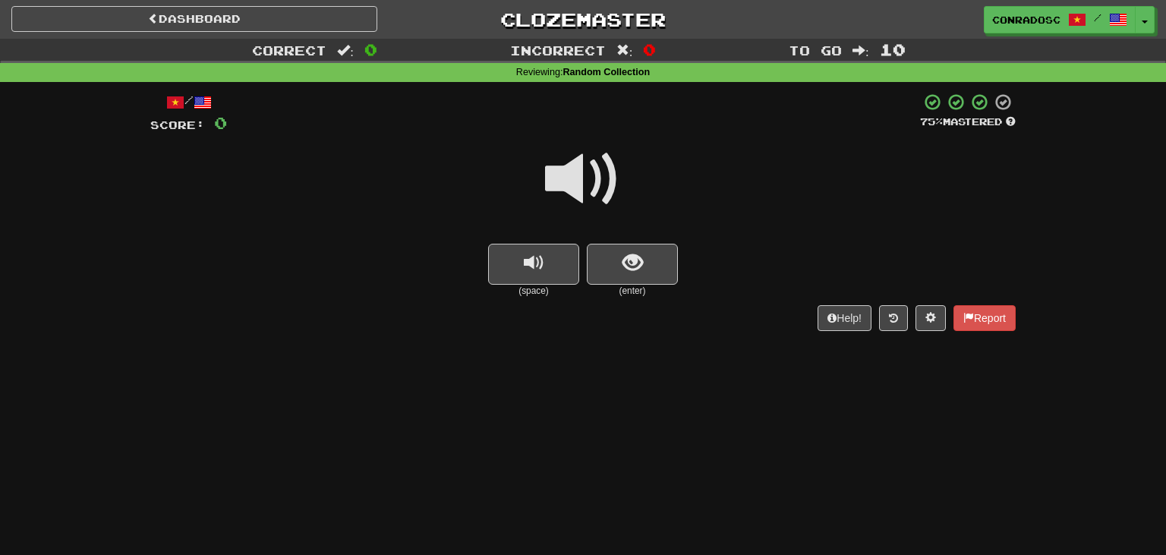
click at [587, 168] on span at bounding box center [583, 179] width 76 height 76
click at [626, 256] on span "show sentence" at bounding box center [632, 263] width 20 height 20
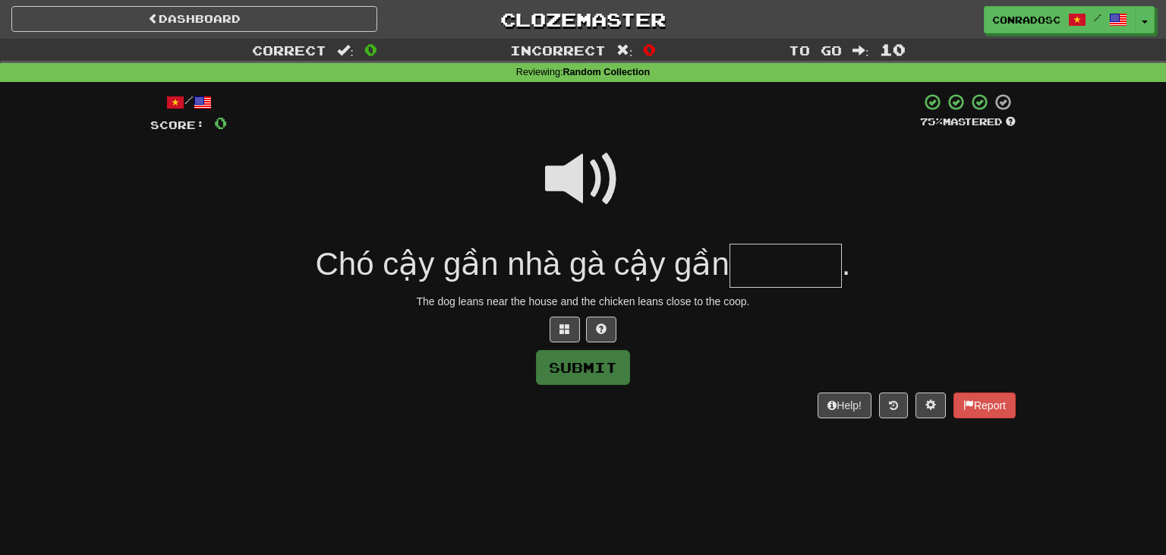
click at [552, 159] on span at bounding box center [583, 179] width 76 height 76
click at [542, 163] on div at bounding box center [582, 189] width 865 height 109
click at [570, 181] on span at bounding box center [583, 179] width 76 height 76
click at [753, 275] on input "text" at bounding box center [785, 266] width 112 height 45
type input "******"
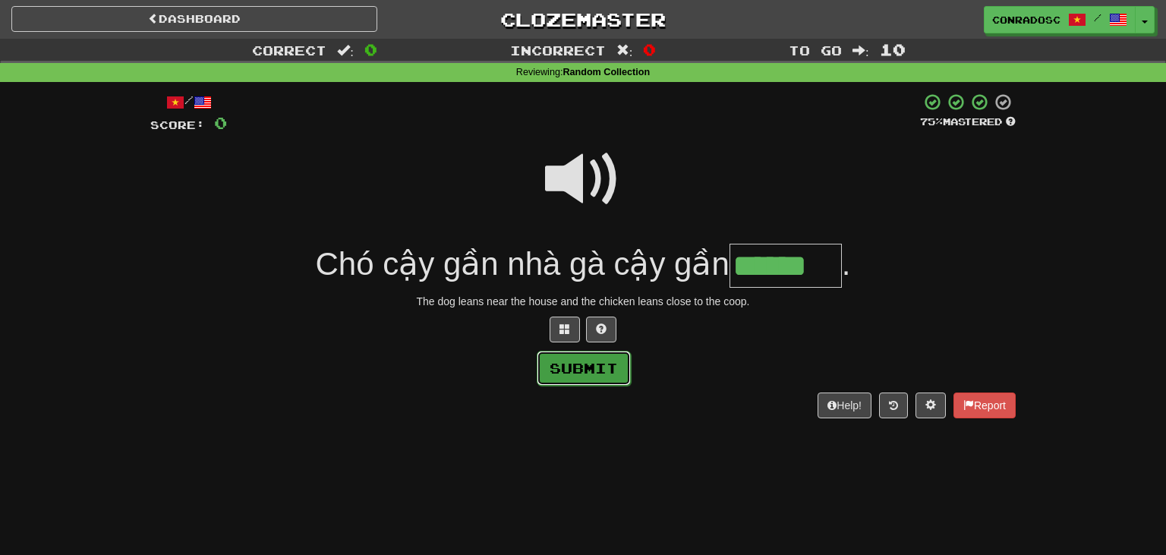
click at [611, 363] on button "Submit" at bounding box center [583, 368] width 94 height 35
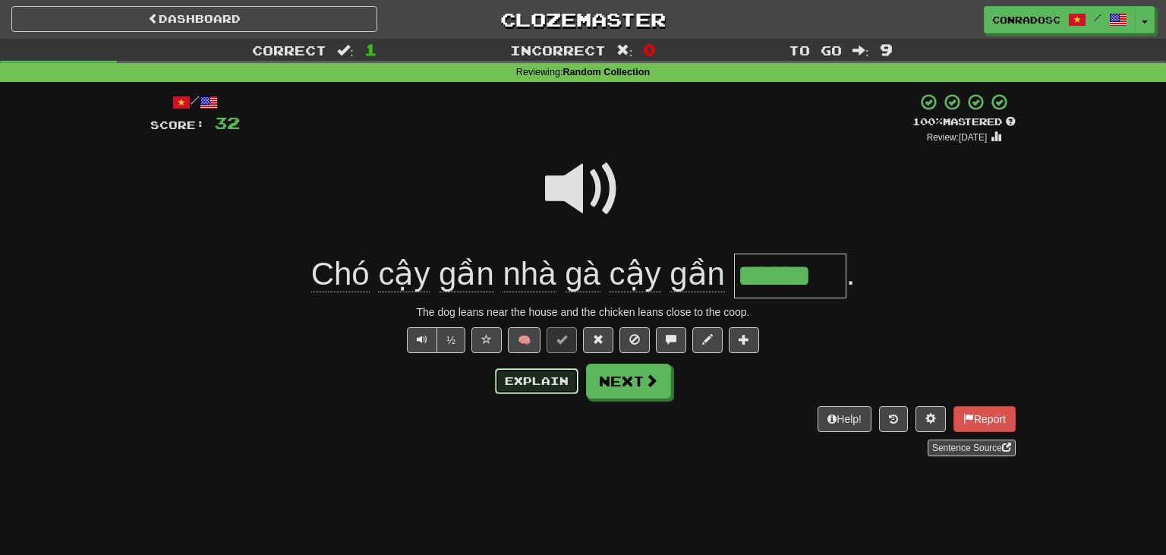
click at [536, 380] on button "Explain" at bounding box center [536, 381] width 83 height 26
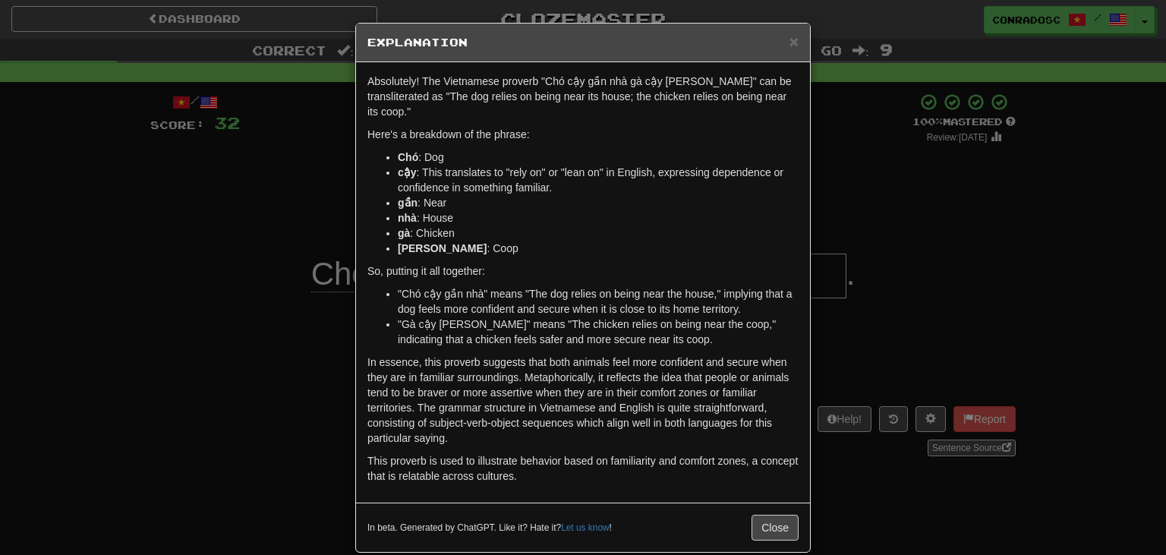
click at [14, 424] on div "× Explanation Absolutely! The Vietnamese proverb "Chó cậy gần nhà gà cậy gần ch…" at bounding box center [583, 277] width 1166 height 555
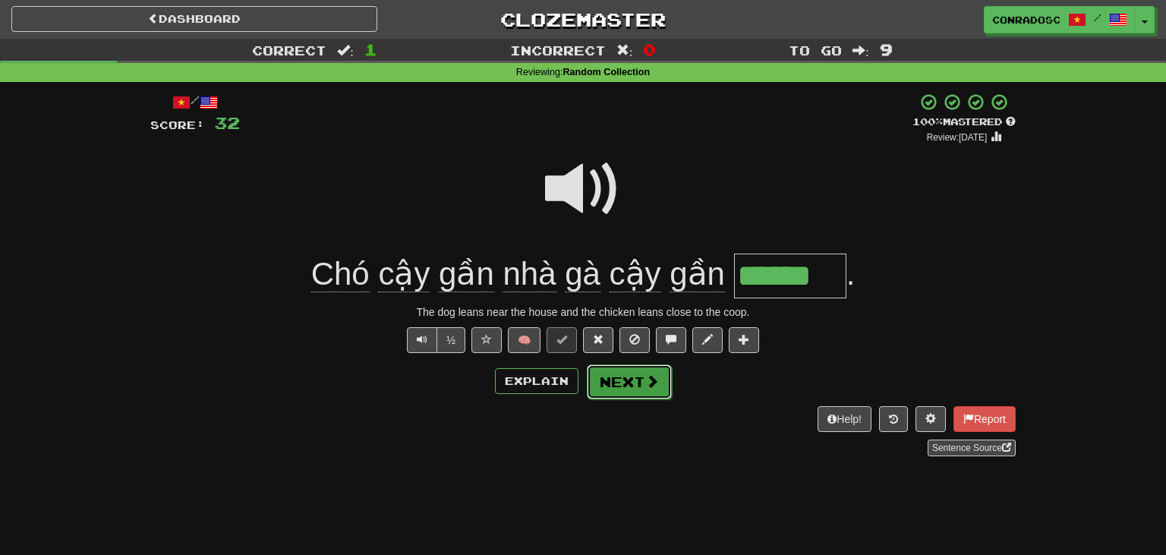
click at [633, 382] on button "Next" at bounding box center [629, 381] width 85 height 35
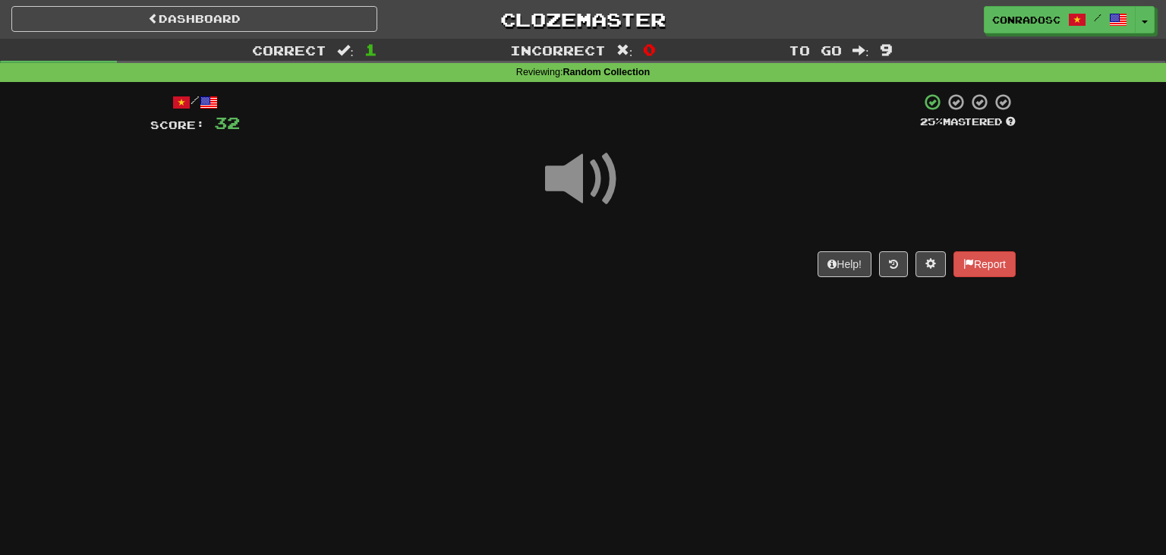
click at [578, 195] on span at bounding box center [583, 179] width 76 height 76
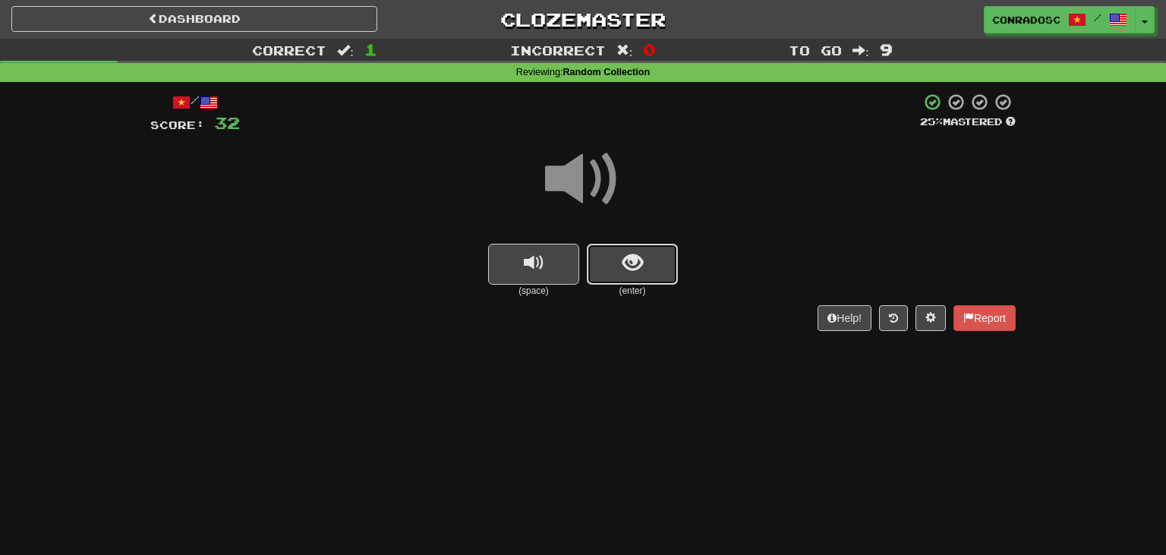
click at [604, 249] on button "show sentence" at bounding box center [632, 264] width 91 height 41
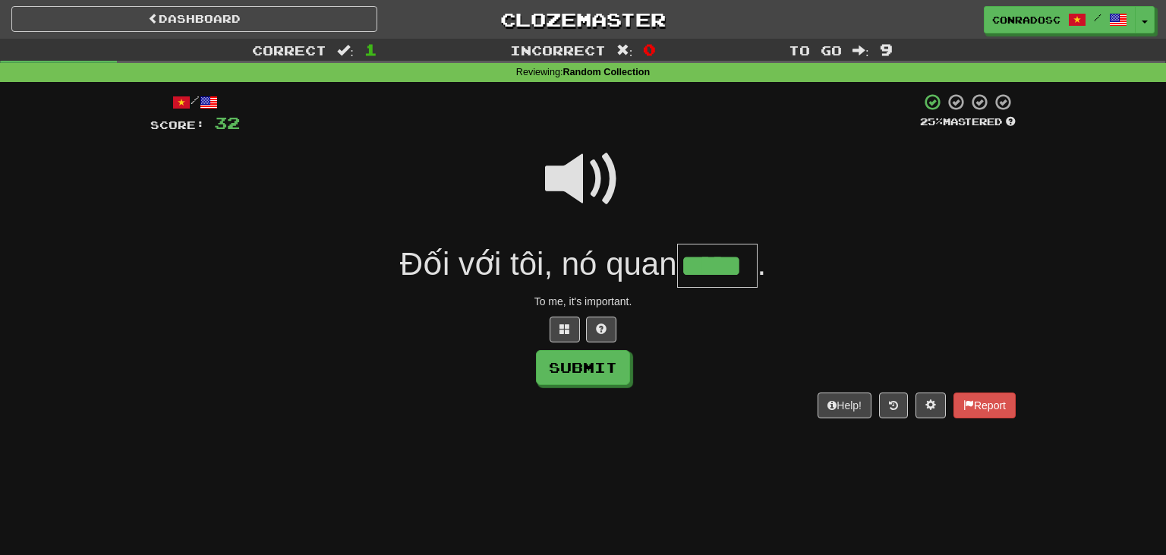
type input "*****"
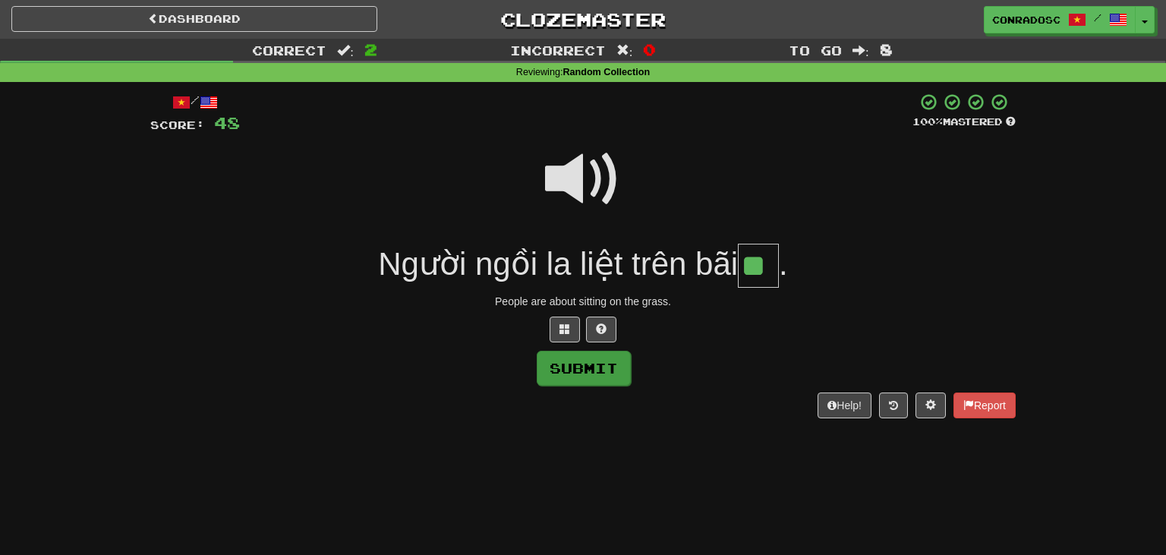
type input "**"
click at [580, 369] on button "Submit" at bounding box center [583, 368] width 94 height 35
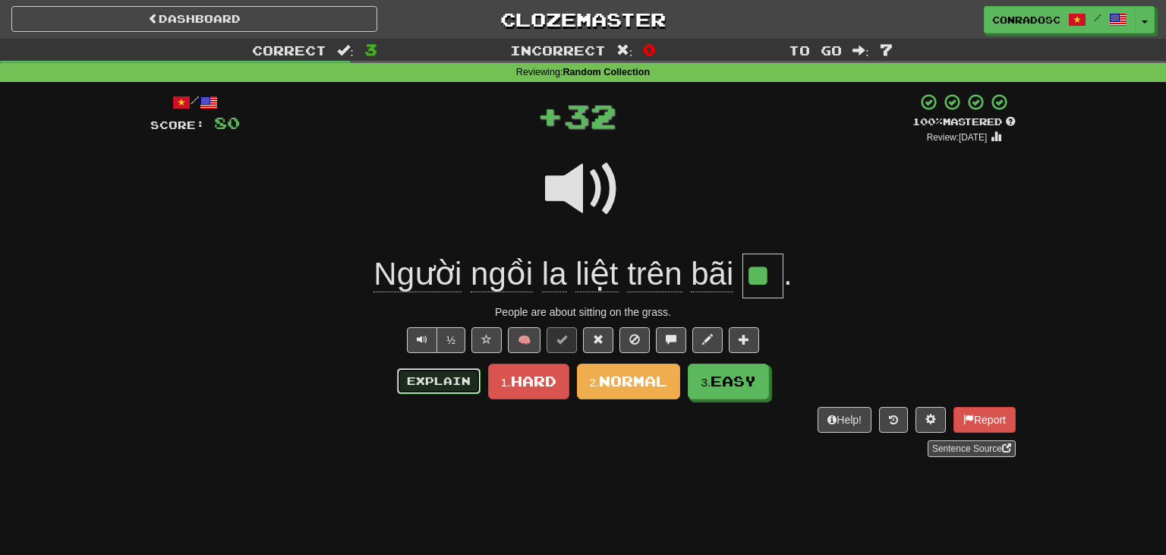
click at [453, 377] on button "Explain" at bounding box center [438, 381] width 83 height 26
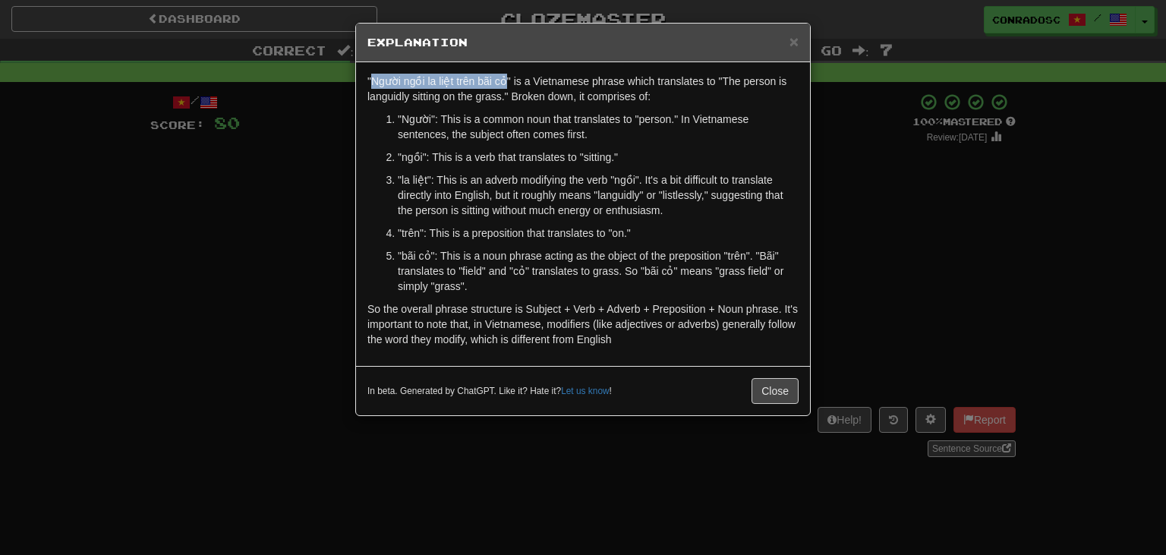
drag, startPoint x: 505, startPoint y: 81, endPoint x: 372, endPoint y: 80, distance: 133.6
click at [372, 80] on p ""Người ngồi la liệt trên bãi cỏ" is a Vietnamese phrase which translates to "Th…" at bounding box center [582, 89] width 431 height 30
copy p "Người ngồi la liệt trên bãi cỏ"
click at [772, 390] on button "Close" at bounding box center [774, 391] width 47 height 26
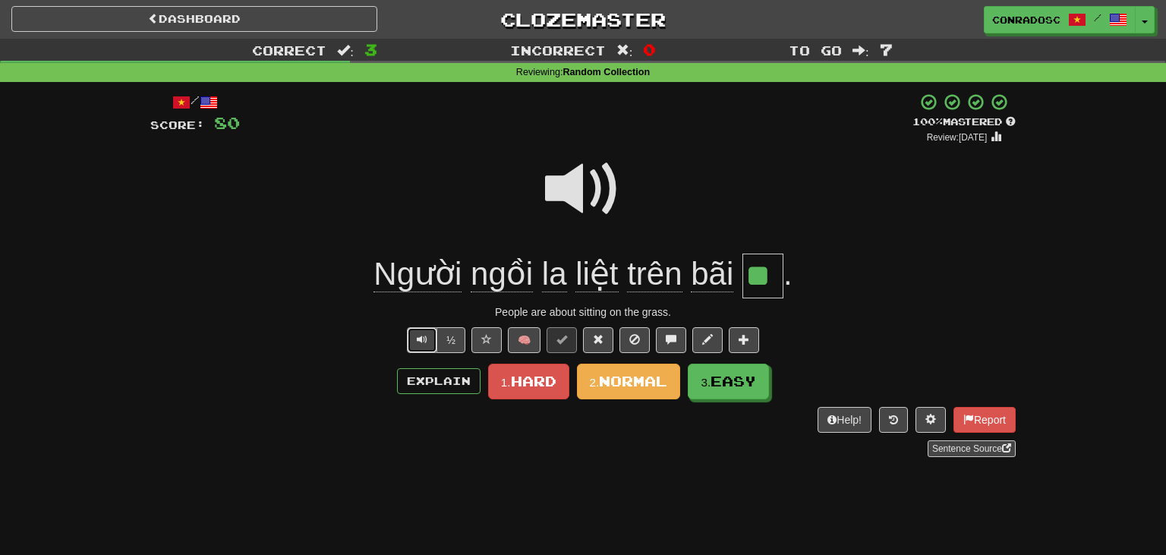
click at [417, 341] on button "Text-to-speech controls" at bounding box center [422, 340] width 30 height 26
click at [609, 338] on button at bounding box center [598, 340] width 30 height 26
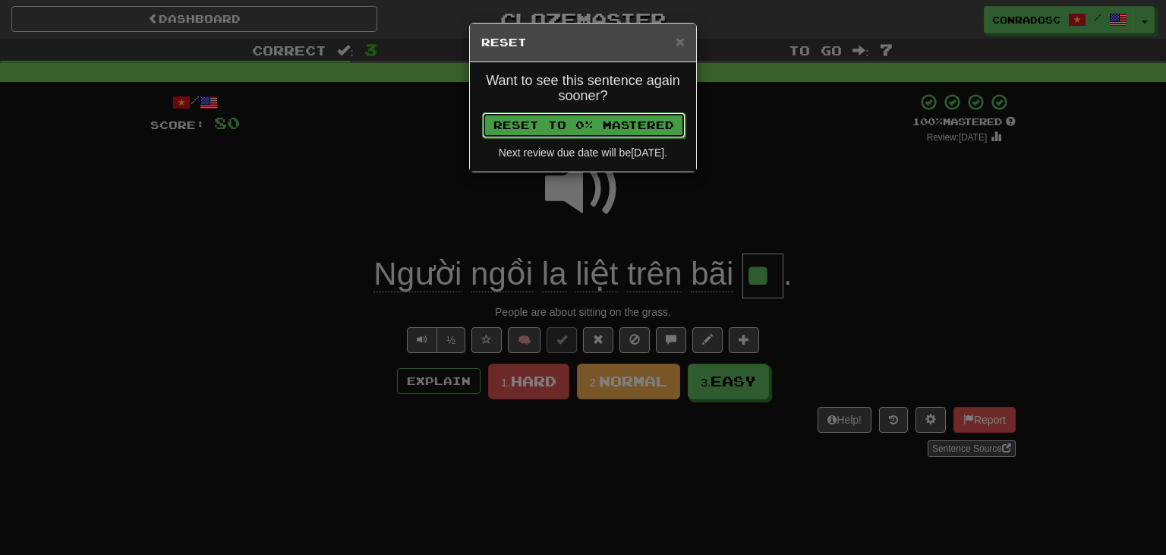
click at [580, 123] on button "Reset to 0% Mastered" at bounding box center [583, 125] width 203 height 26
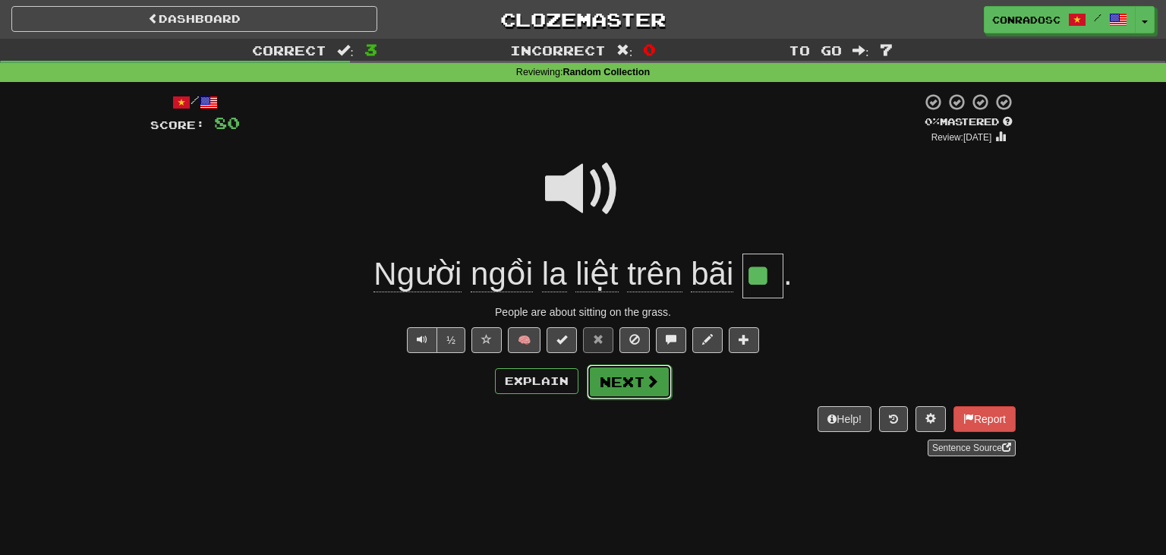
click at [637, 395] on button "Next" at bounding box center [629, 381] width 85 height 35
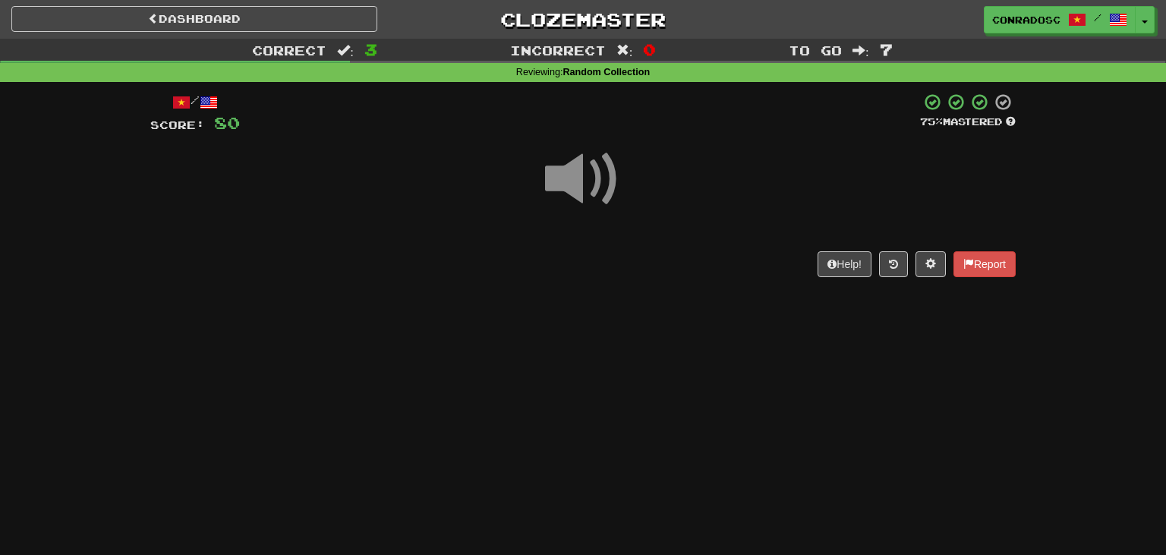
click at [602, 187] on span at bounding box center [583, 179] width 76 height 76
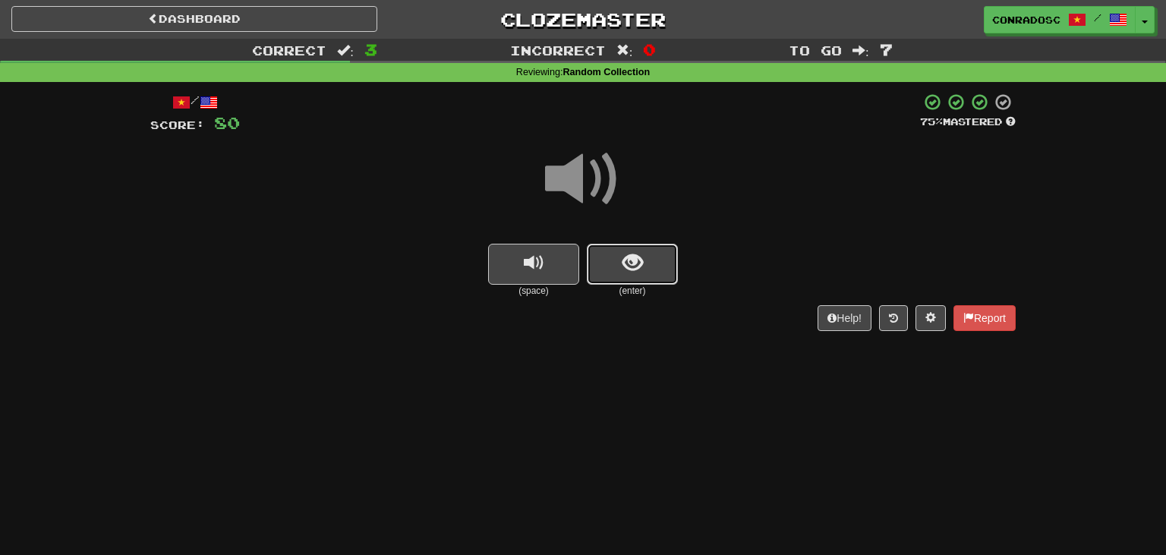
click at [629, 266] on span "show sentence" at bounding box center [632, 263] width 20 height 20
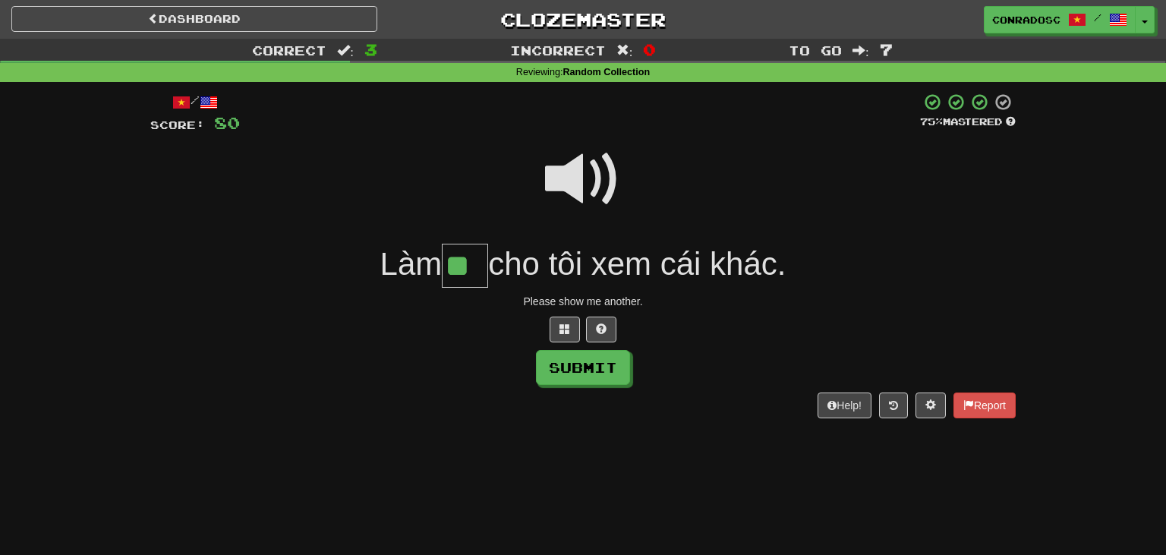
type input "**"
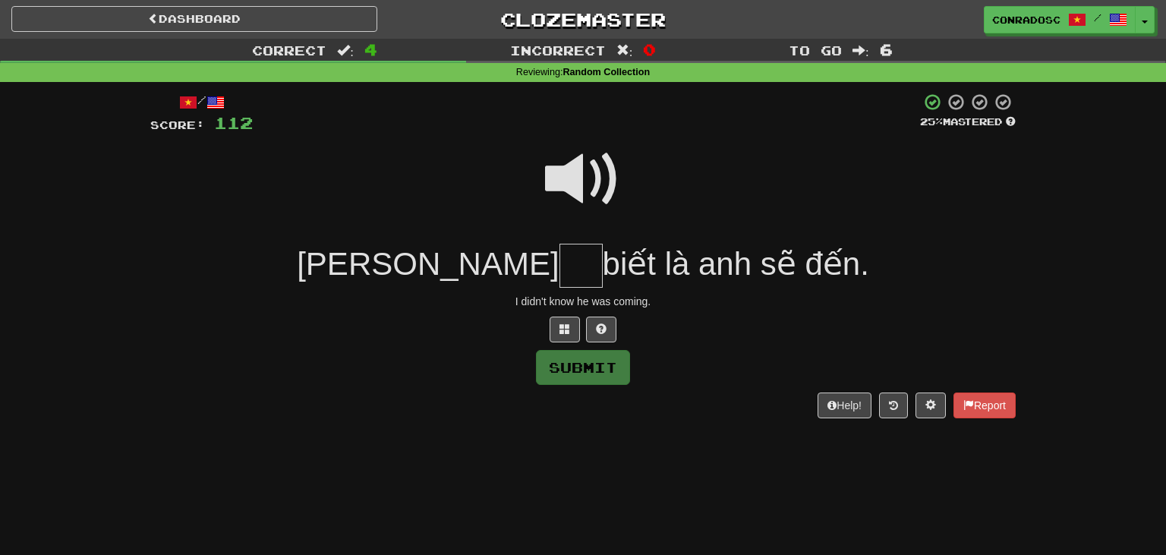
click at [613, 146] on span at bounding box center [583, 179] width 76 height 76
click at [559, 250] on input "text" at bounding box center [580, 266] width 43 height 45
drag, startPoint x: 523, startPoint y: 250, endPoint x: 539, endPoint y: 209, distance: 44.7
click at [559, 244] on input "*" at bounding box center [580, 266] width 43 height 45
click at [581, 183] on span at bounding box center [583, 179] width 76 height 76
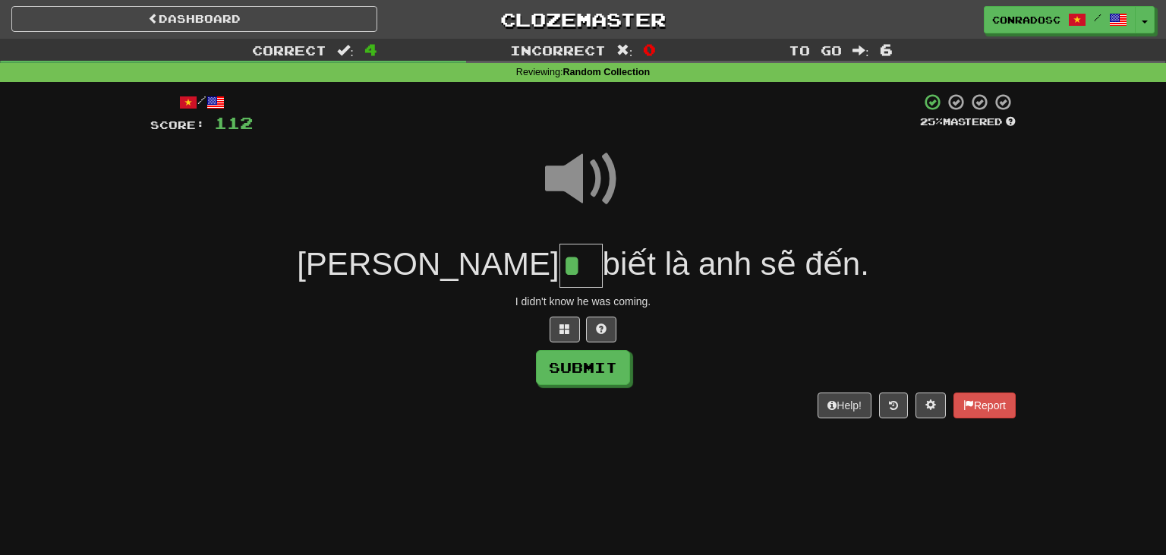
click at [559, 268] on input "*" at bounding box center [580, 266] width 43 height 45
type input "**"
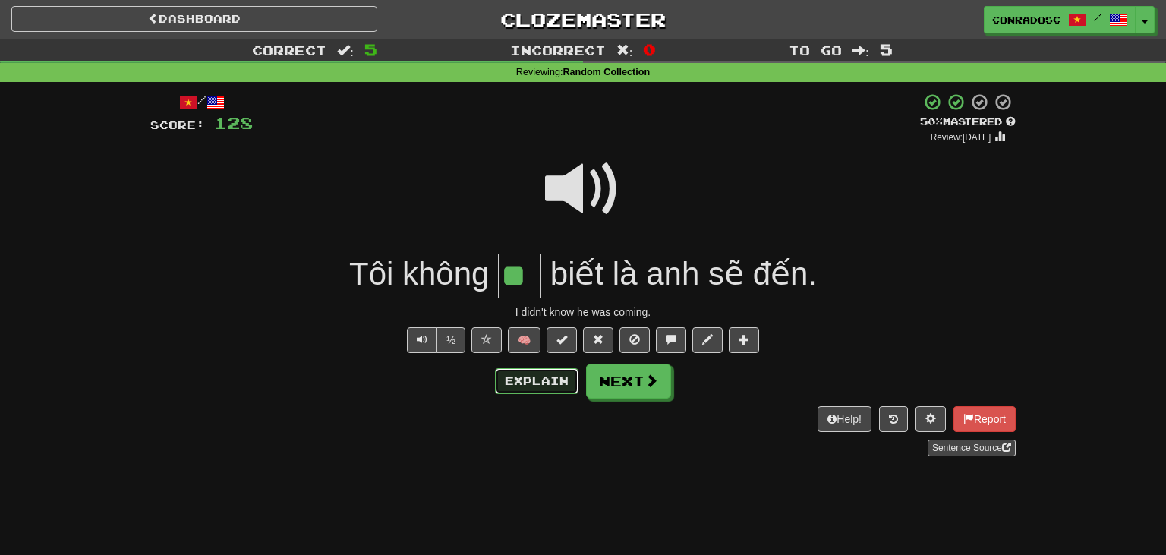
click at [558, 371] on button "Explain" at bounding box center [536, 381] width 83 height 26
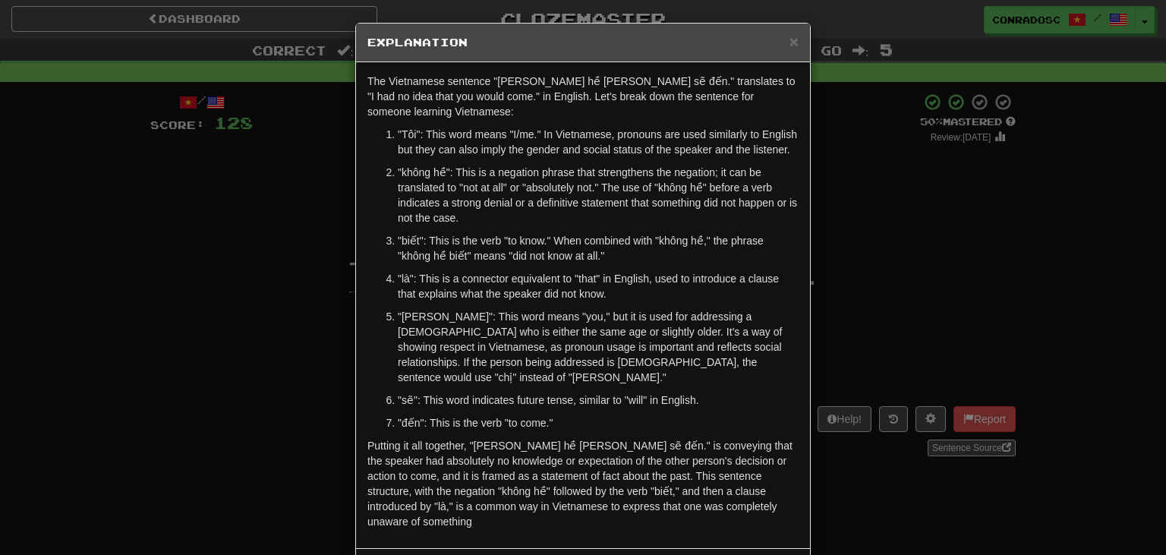
click at [142, 220] on div "× Explanation The Vietnamese sentence "Tôi không hề biết là anh sẽ đến." transl…" at bounding box center [583, 277] width 1166 height 555
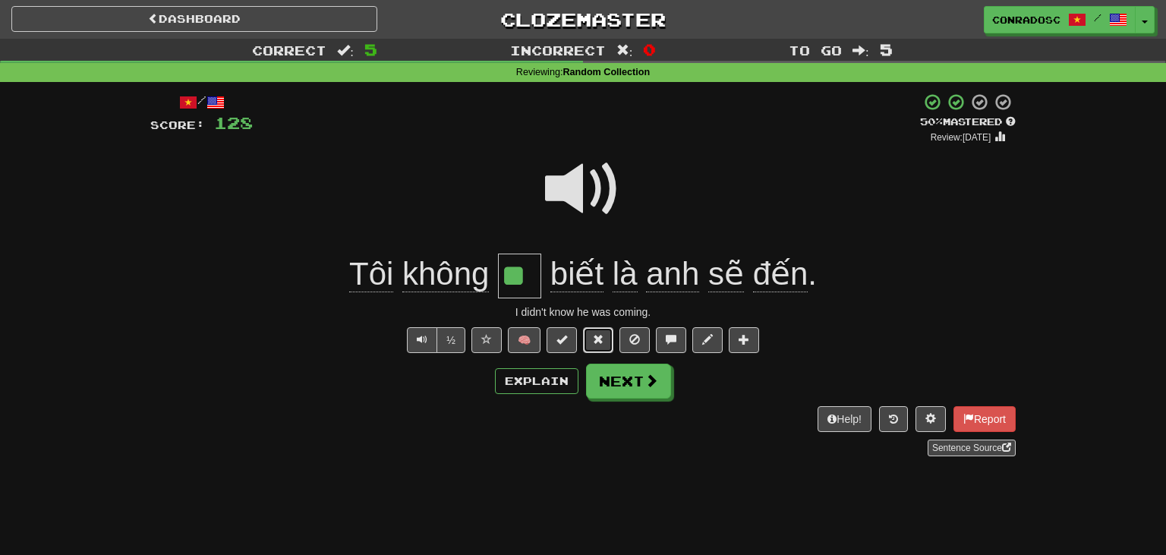
click at [589, 341] on button at bounding box center [598, 340] width 30 height 26
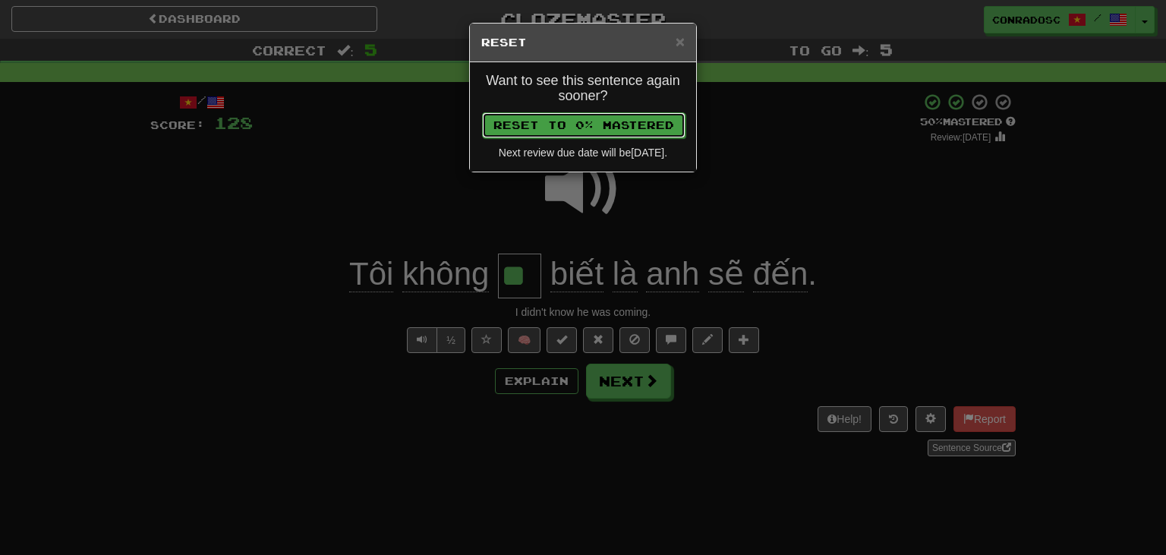
click at [552, 131] on button "Reset to 0% Mastered" at bounding box center [583, 125] width 203 height 26
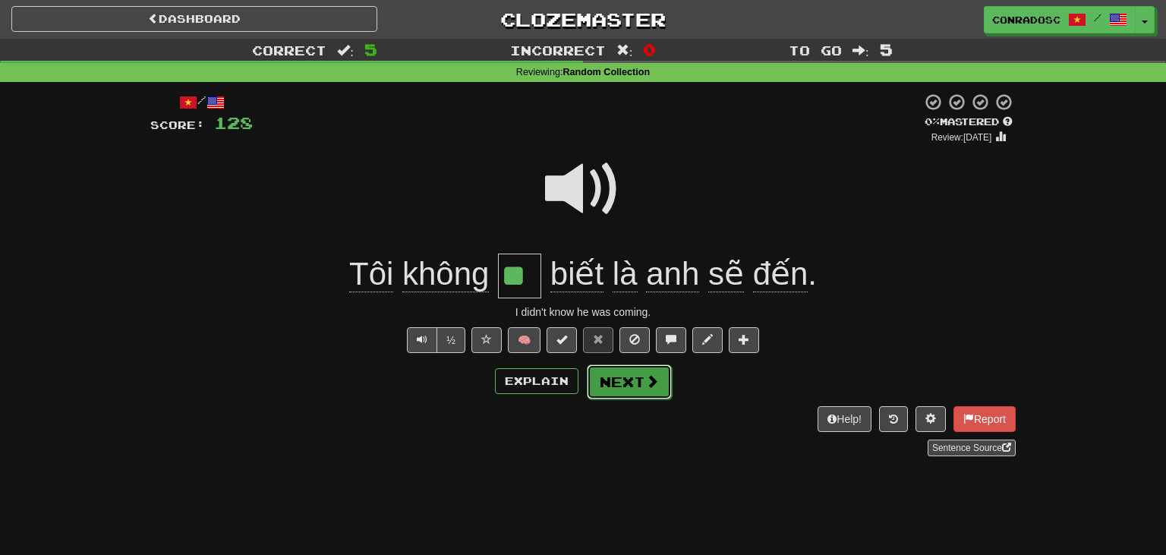
click at [621, 384] on button "Next" at bounding box center [629, 381] width 85 height 35
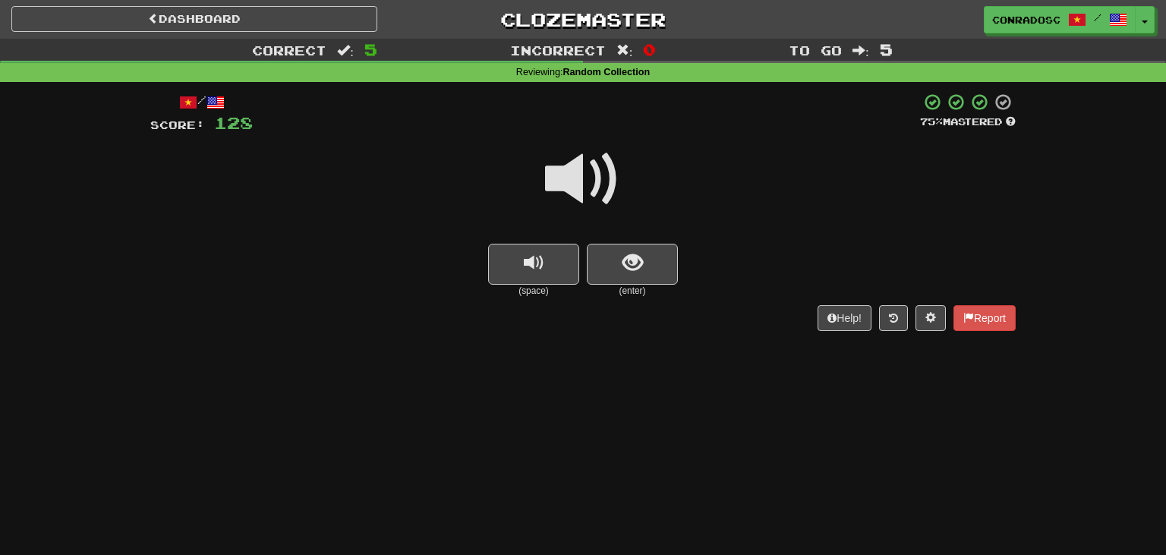
click at [578, 166] on span at bounding box center [583, 179] width 76 height 76
click at [656, 317] on div "Help! Report" at bounding box center [582, 318] width 865 height 26
click at [636, 283] on button "show sentence" at bounding box center [632, 264] width 91 height 41
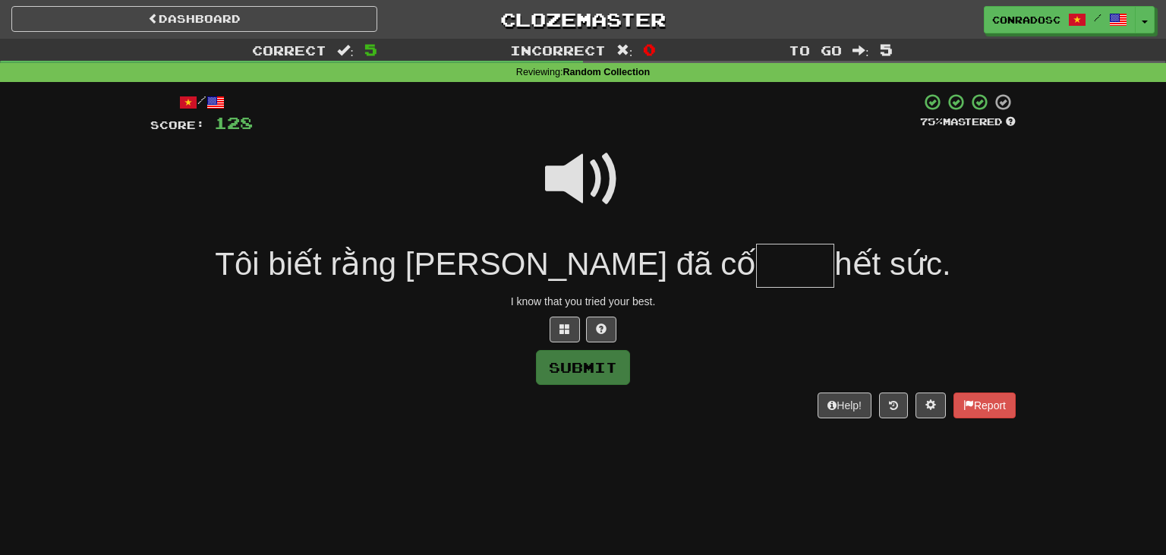
click at [592, 184] on span at bounding box center [583, 179] width 76 height 76
click at [756, 278] on input "text" at bounding box center [795, 266] width 78 height 45
type input "****"
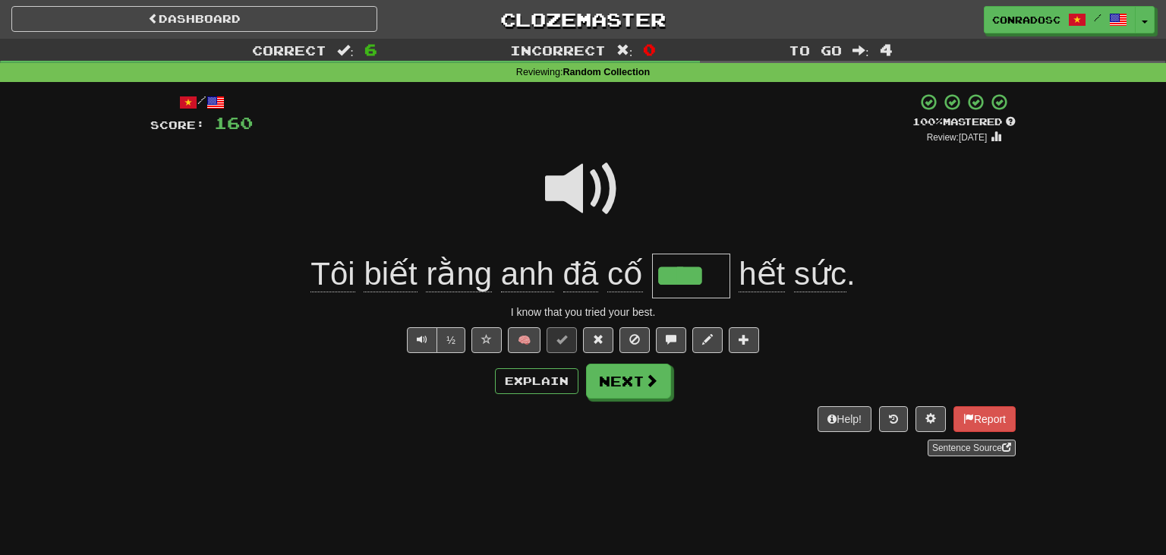
click at [575, 193] on span at bounding box center [583, 189] width 76 height 76
click at [609, 348] on button at bounding box center [598, 340] width 30 height 26
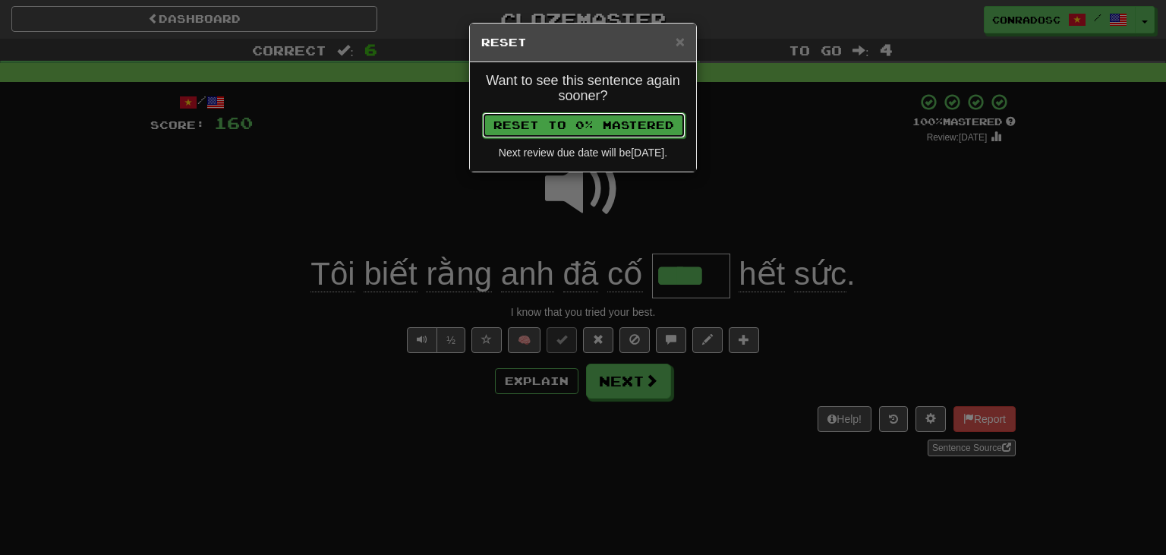
click at [585, 118] on button "Reset to 0% Mastered" at bounding box center [583, 125] width 203 height 26
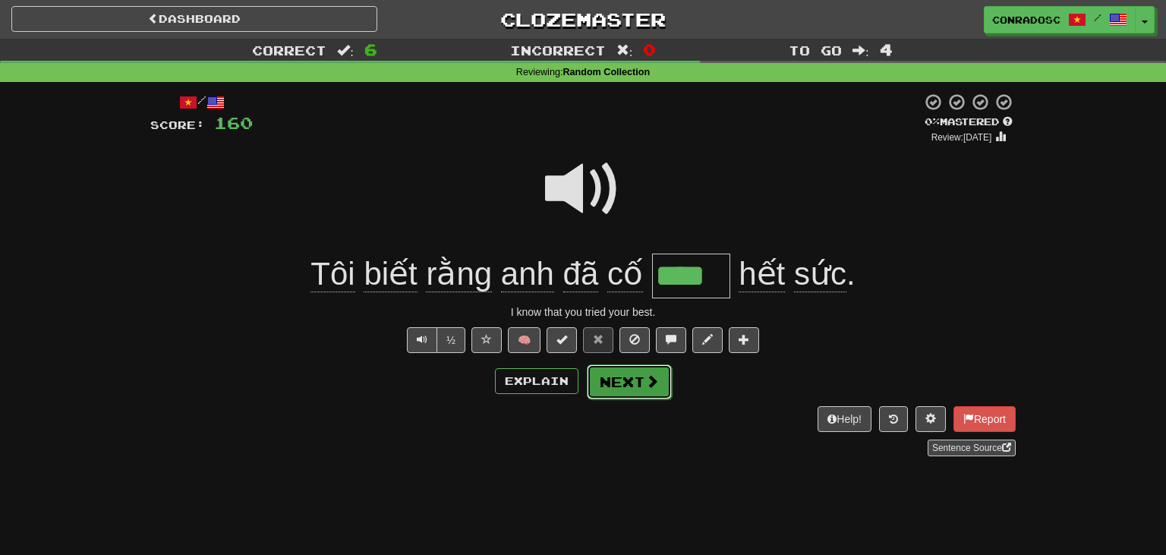
click at [657, 387] on button "Next" at bounding box center [629, 381] width 85 height 35
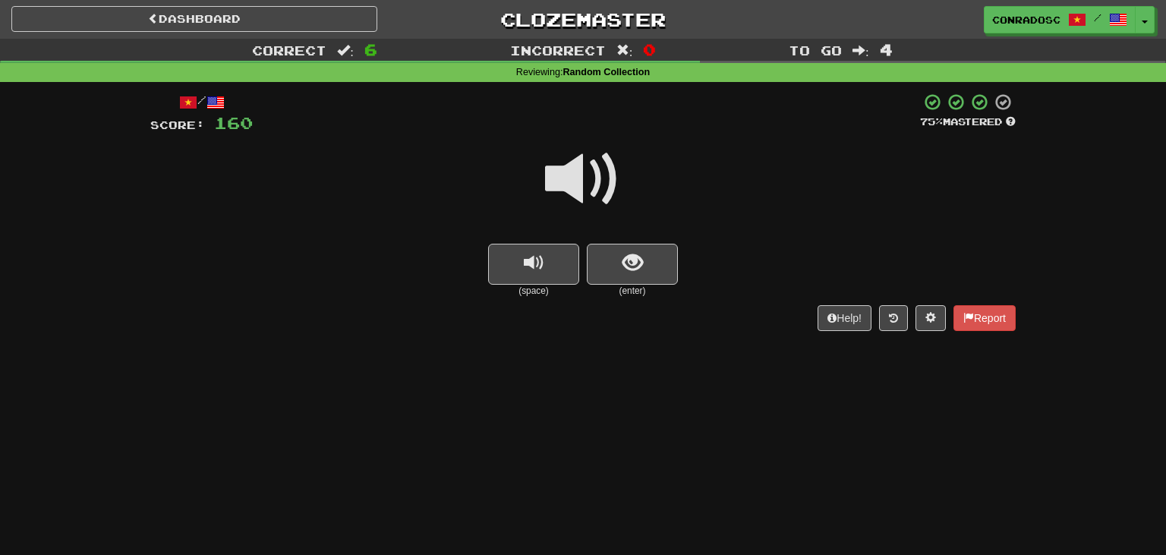
click at [577, 162] on span at bounding box center [583, 179] width 76 height 76
click at [624, 273] on span "show sentence" at bounding box center [632, 263] width 20 height 20
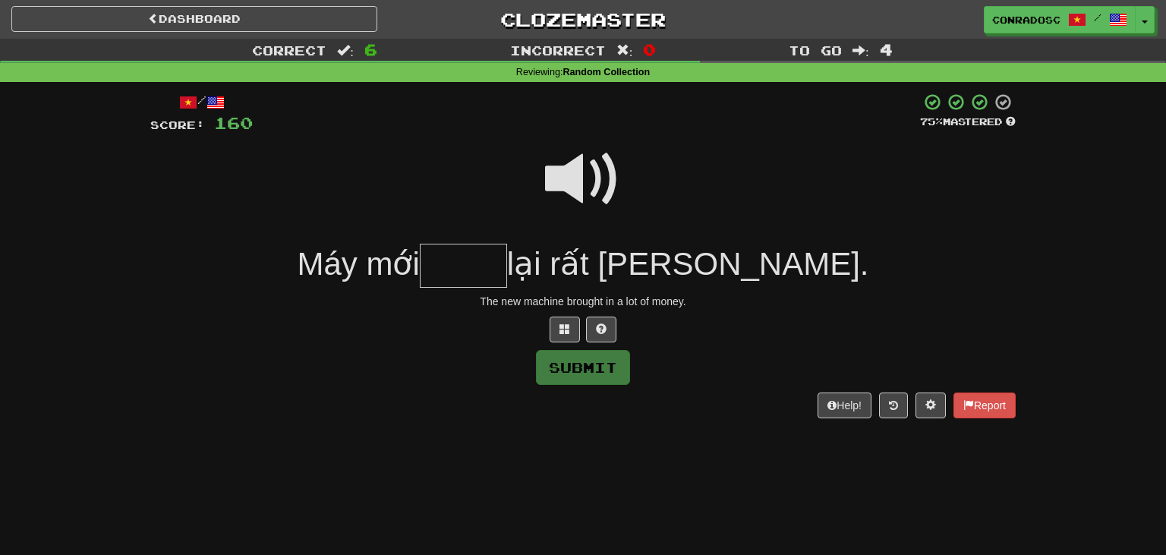
click at [507, 255] on input "text" at bounding box center [463, 266] width 87 height 45
type input "****"
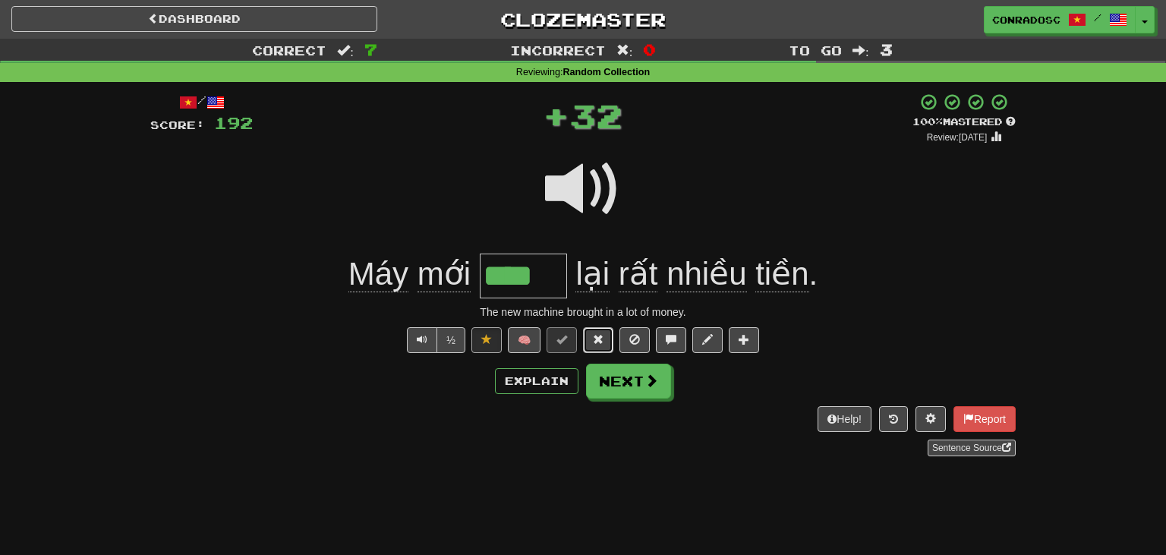
click at [594, 334] on span at bounding box center [598, 339] width 11 height 11
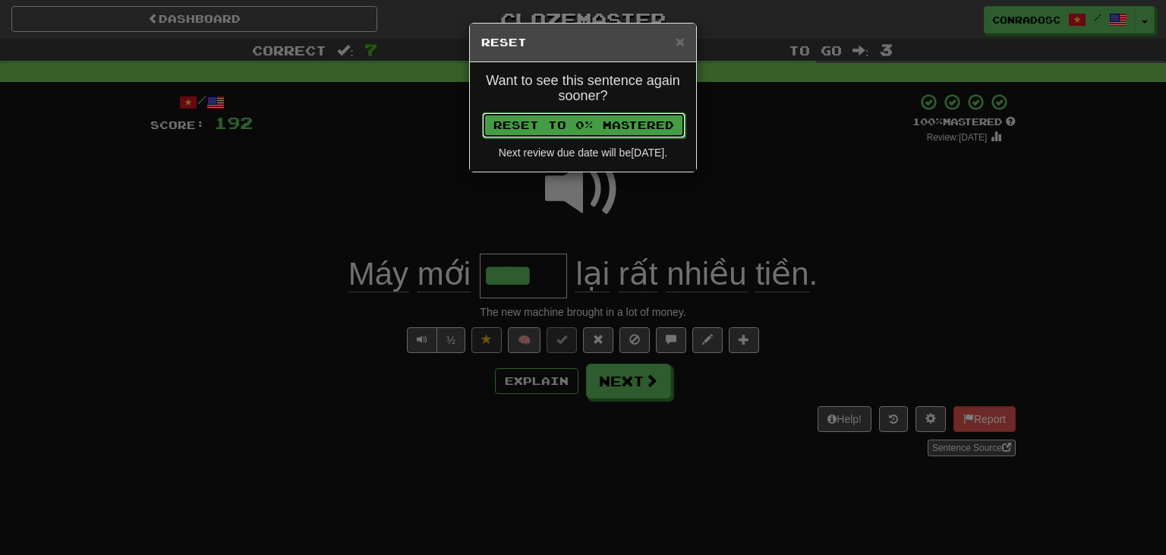
click at [593, 127] on button "Reset to 0% Mastered" at bounding box center [583, 125] width 203 height 26
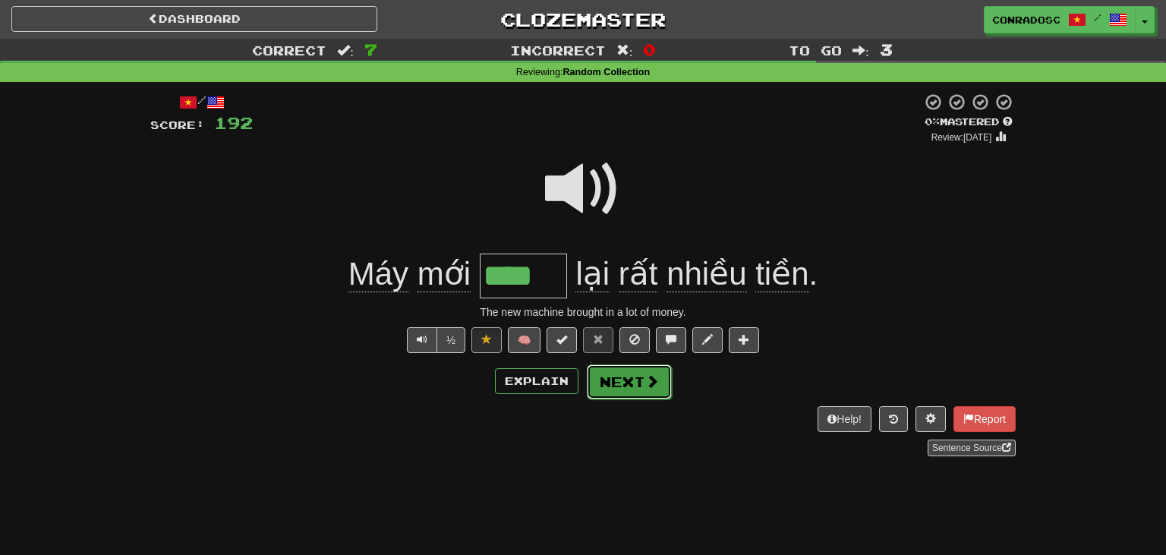
click at [630, 373] on button "Next" at bounding box center [629, 381] width 85 height 35
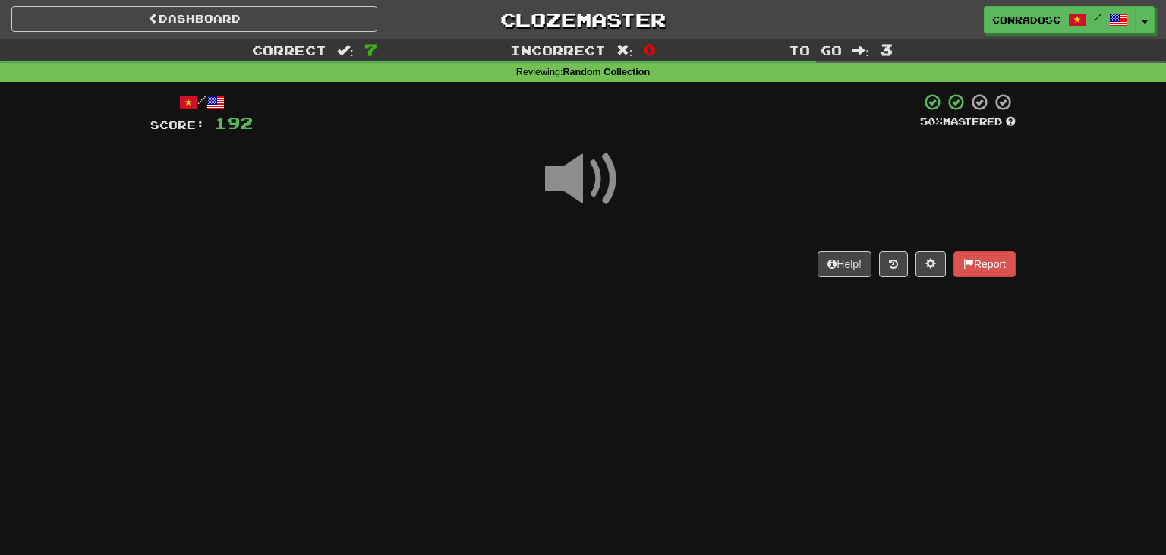
click at [571, 158] on span at bounding box center [583, 179] width 76 height 76
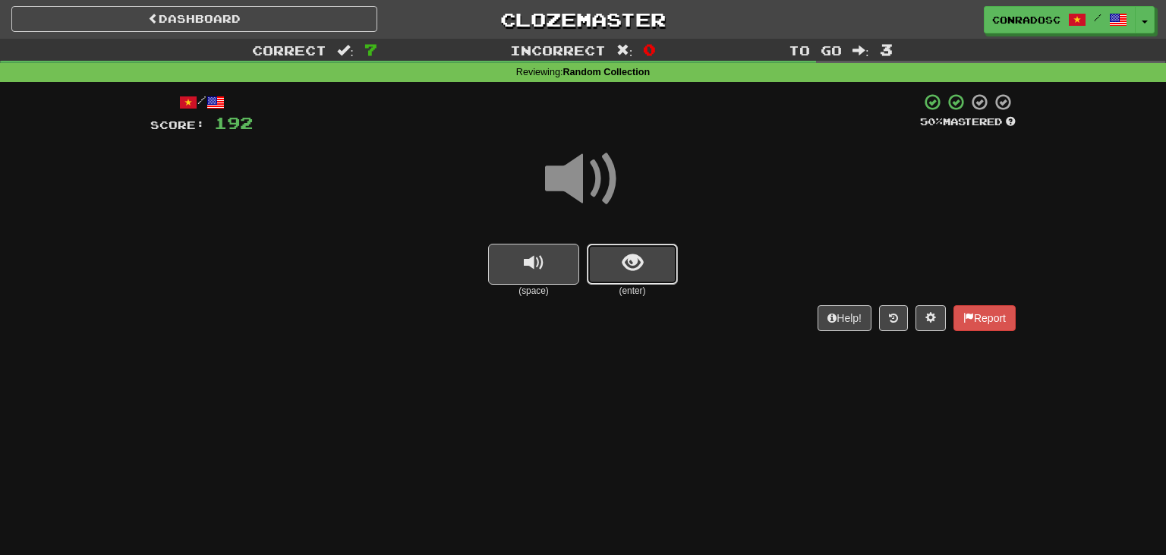
click at [610, 281] on button "show sentence" at bounding box center [632, 264] width 91 height 41
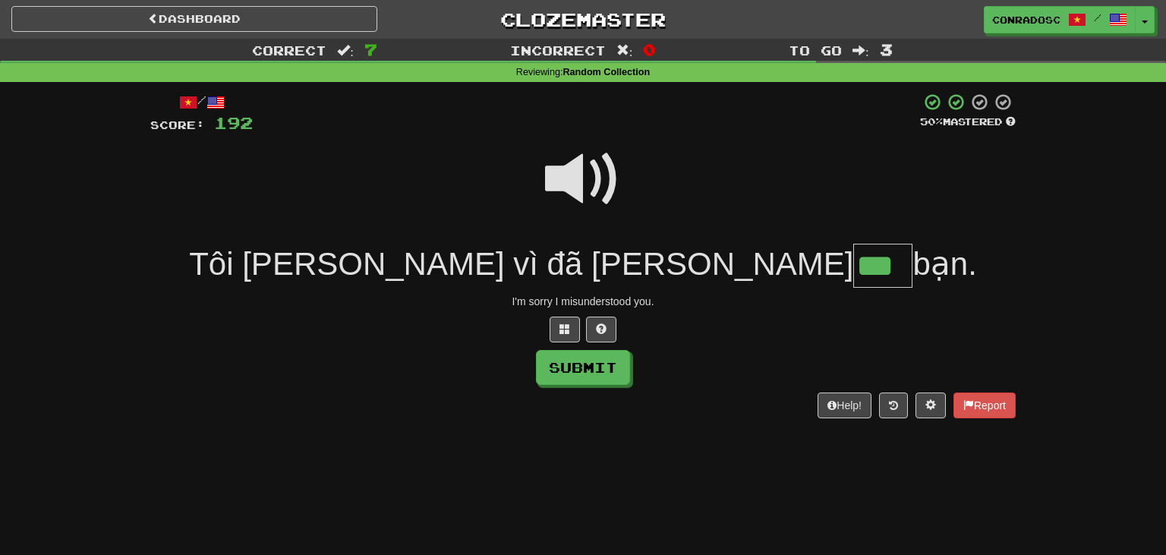
type input "***"
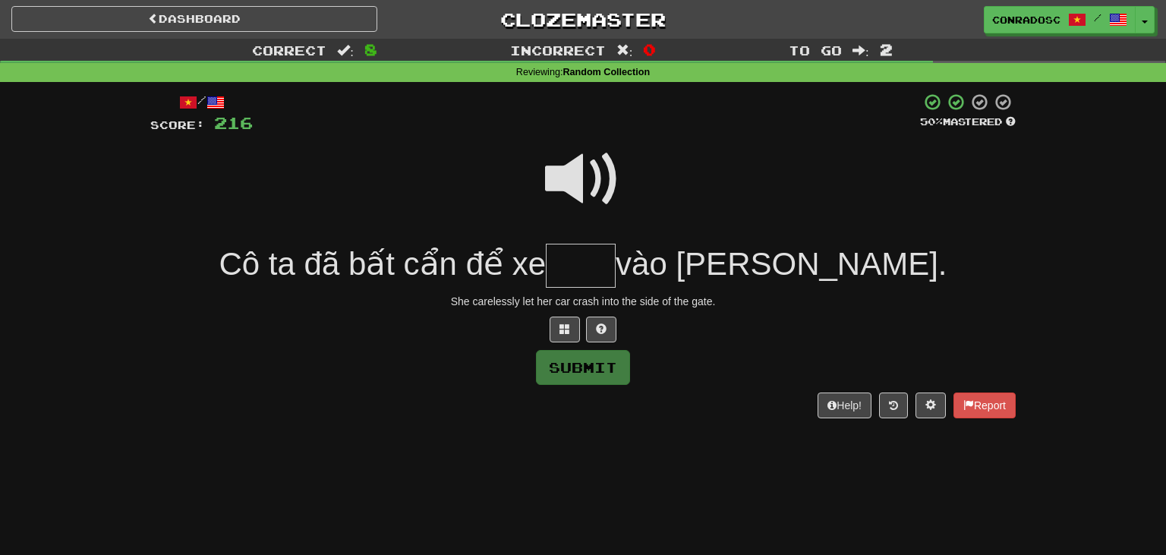
click at [595, 175] on span at bounding box center [583, 179] width 76 height 76
click at [581, 183] on span at bounding box center [583, 179] width 76 height 76
click at [615, 250] on input "text" at bounding box center [581, 266] width 70 height 45
type input "****"
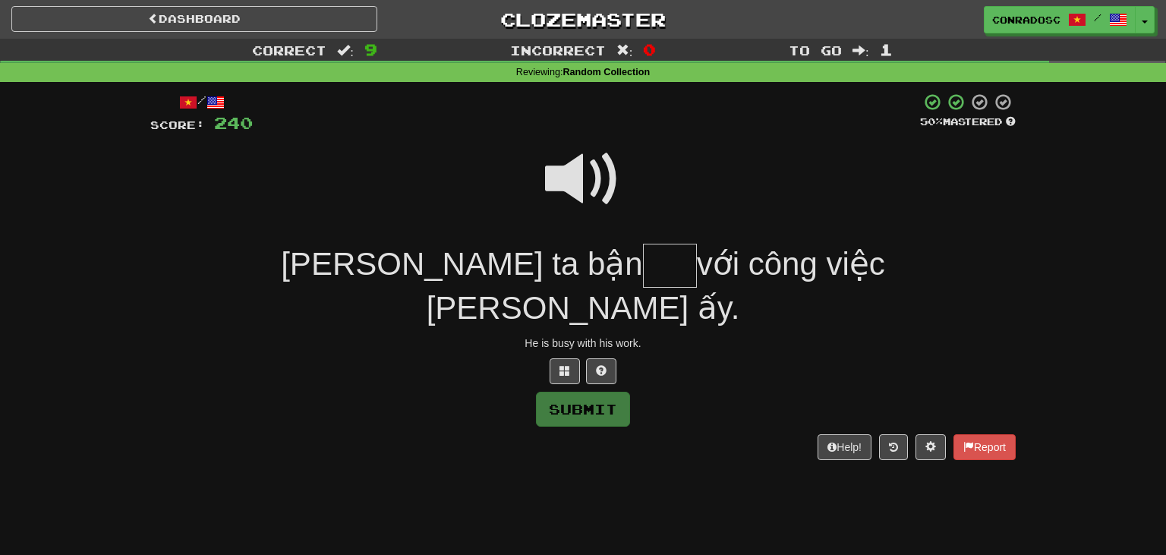
click at [593, 181] on span at bounding box center [583, 179] width 76 height 76
click at [643, 258] on input "text" at bounding box center [670, 266] width 54 height 45
type input "*"
click at [552, 188] on span at bounding box center [583, 179] width 76 height 76
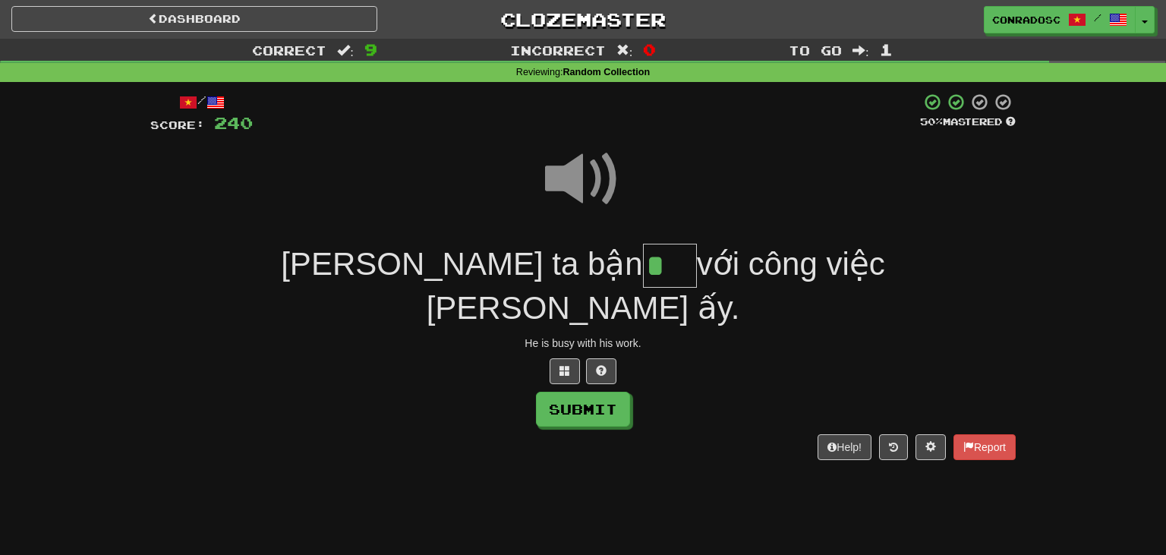
click at [643, 263] on input "*" at bounding box center [670, 266] width 54 height 45
type input "***"
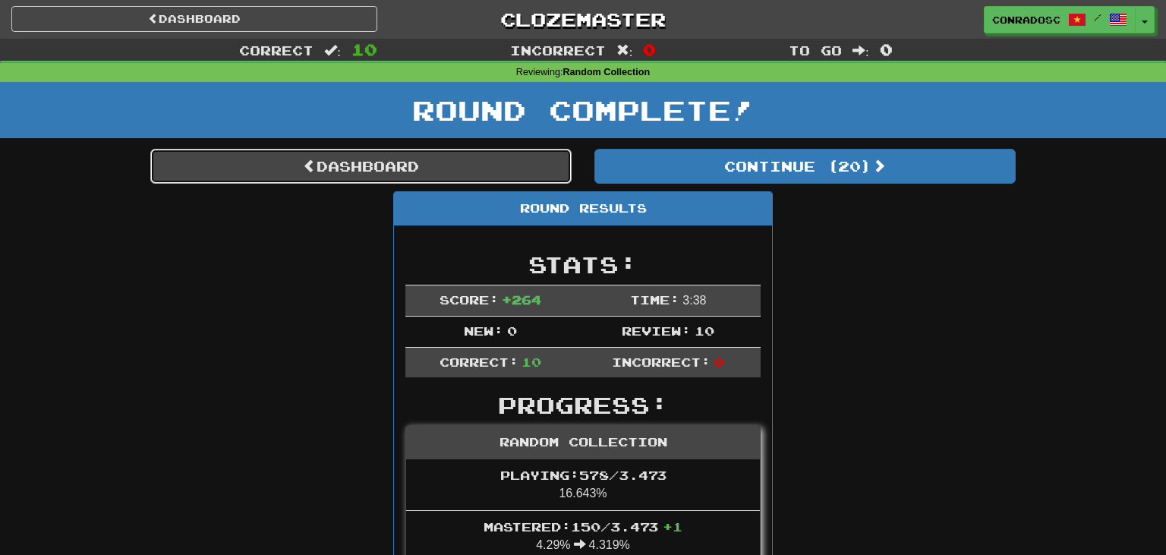
click at [421, 162] on link "Dashboard" at bounding box center [360, 166] width 421 height 35
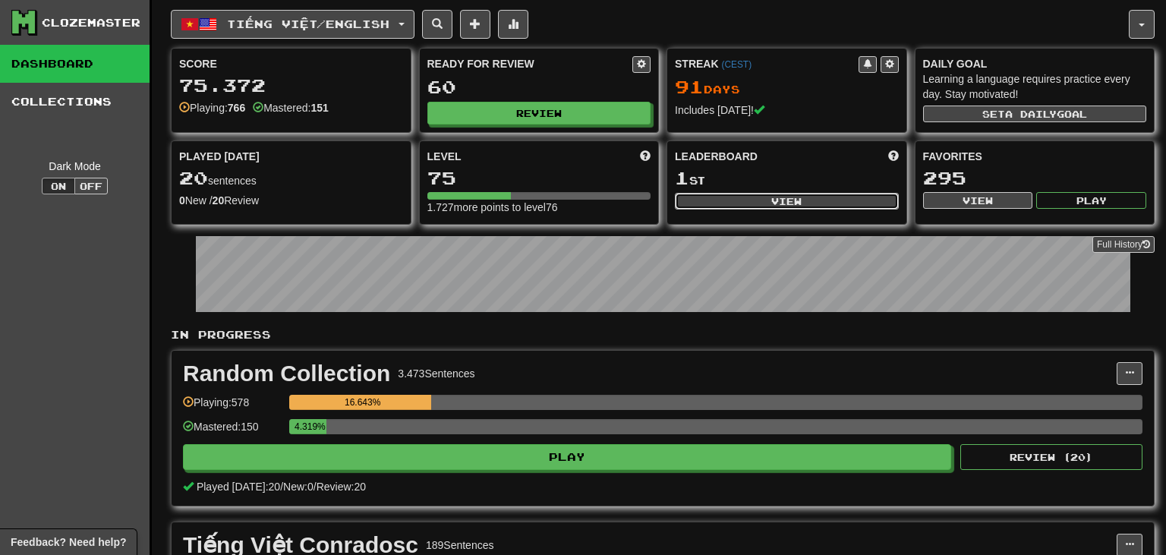
click at [731, 194] on button "View" at bounding box center [787, 201] width 224 height 17
select select "**********"
